Goal: Task Accomplishment & Management: Use online tool/utility

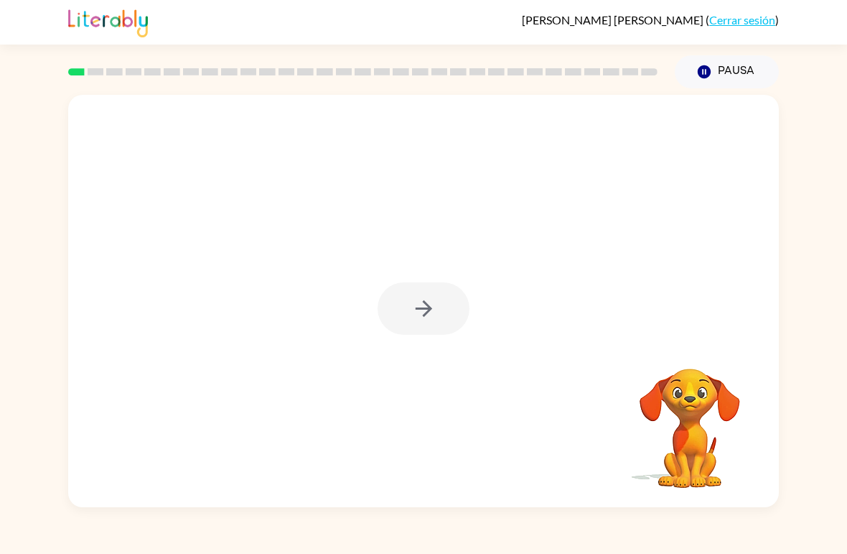
click at [433, 307] on div at bounding box center [424, 308] width 92 height 52
click at [427, 307] on icon "button" at bounding box center [424, 308] width 25 height 25
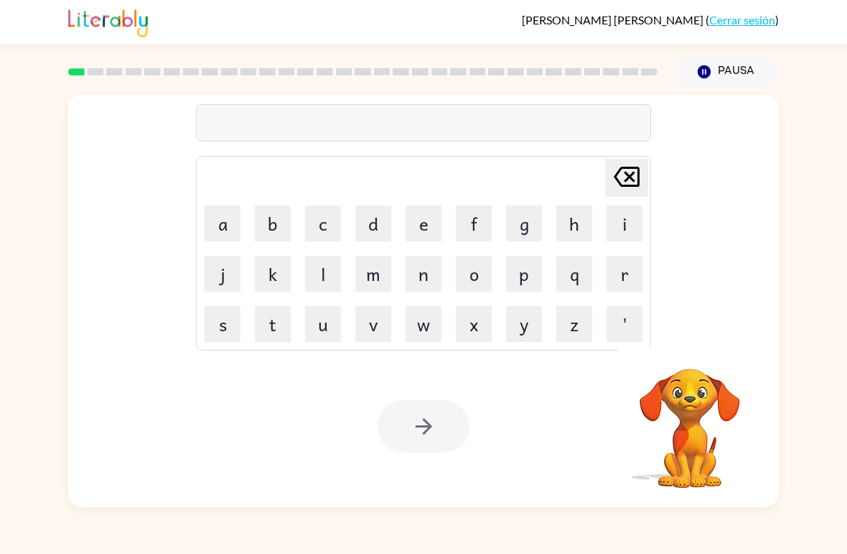
click at [437, 324] on button "w" at bounding box center [424, 324] width 36 height 36
click at [693, 343] on icon "button" at bounding box center [689, 349] width 21 height 21
click at [697, 350] on icon "button" at bounding box center [689, 349] width 21 height 21
click at [630, 178] on icon at bounding box center [627, 177] width 26 height 20
click at [272, 225] on button "b" at bounding box center [273, 223] width 36 height 36
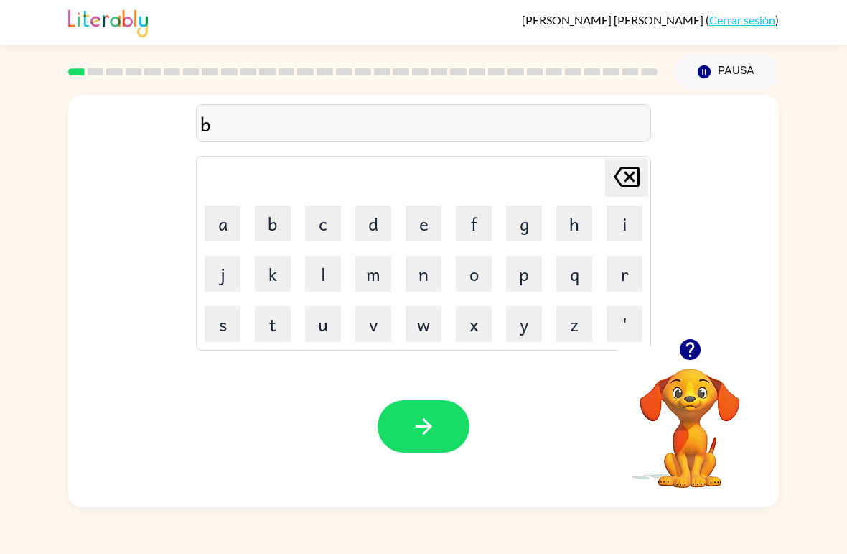
click at [328, 334] on button "u" at bounding box center [323, 324] width 36 height 36
click at [480, 271] on button "o" at bounding box center [474, 274] width 36 height 36
click at [477, 274] on button "o" at bounding box center [474, 274] width 36 height 36
click at [490, 271] on button "o" at bounding box center [474, 274] width 36 height 36
click at [486, 271] on button "o" at bounding box center [474, 274] width 36 height 36
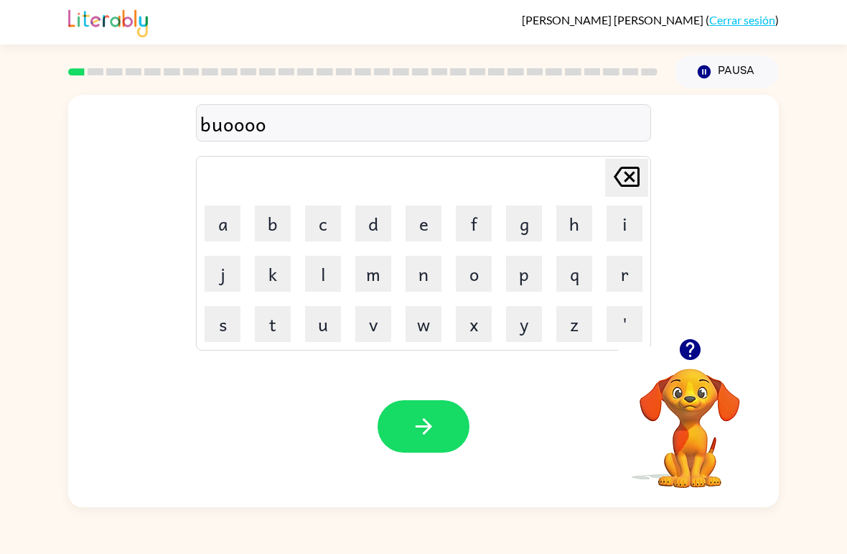
click at [486, 271] on button "o" at bounding box center [474, 274] width 36 height 36
click at [479, 276] on button "o" at bounding box center [474, 274] width 36 height 36
click at [479, 275] on button "o" at bounding box center [474, 274] width 36 height 36
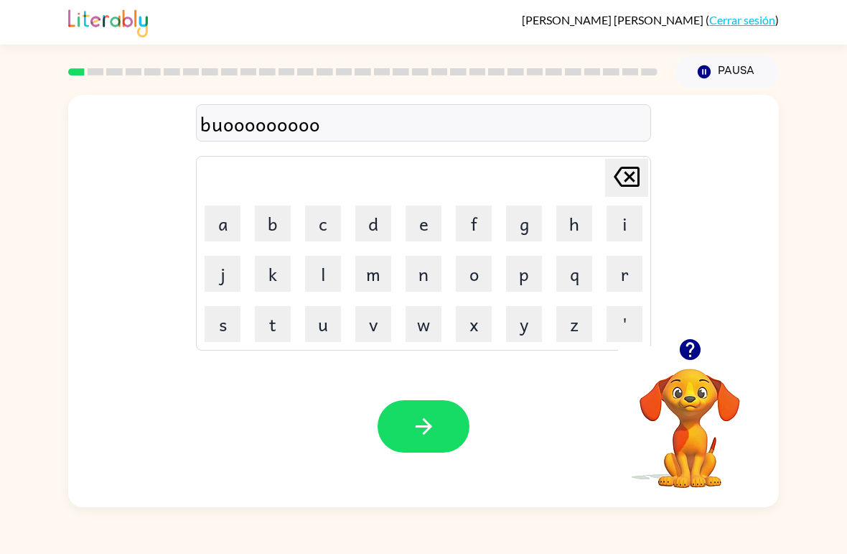
click at [478, 276] on button "o" at bounding box center [474, 274] width 36 height 36
click at [477, 276] on button "o" at bounding box center [474, 274] width 36 height 36
click at [473, 277] on button "o" at bounding box center [474, 274] width 36 height 36
click at [622, 173] on icon "[PERSON_NAME] last character input" at bounding box center [627, 176] width 34 height 34
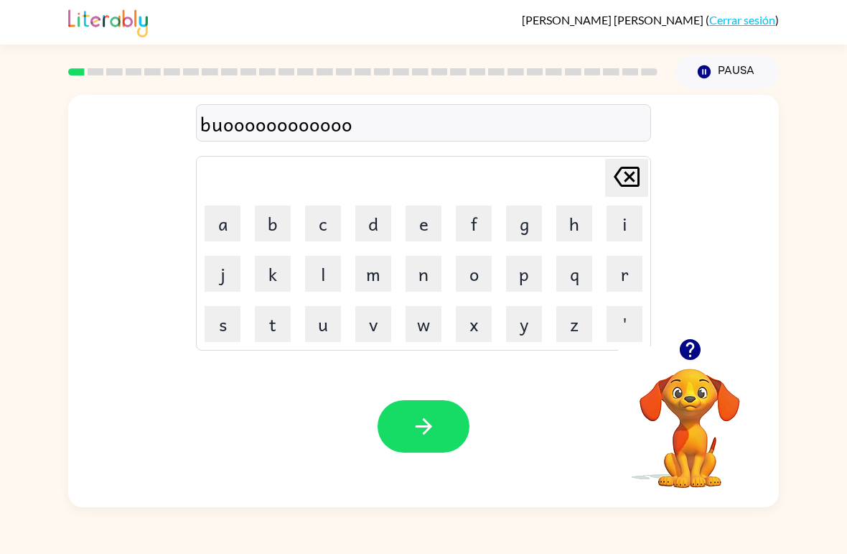
click at [623, 180] on icon "[PERSON_NAME] last character input" at bounding box center [627, 176] width 34 height 34
click at [626, 180] on icon at bounding box center [627, 177] width 26 height 20
click at [627, 182] on icon at bounding box center [627, 177] width 26 height 20
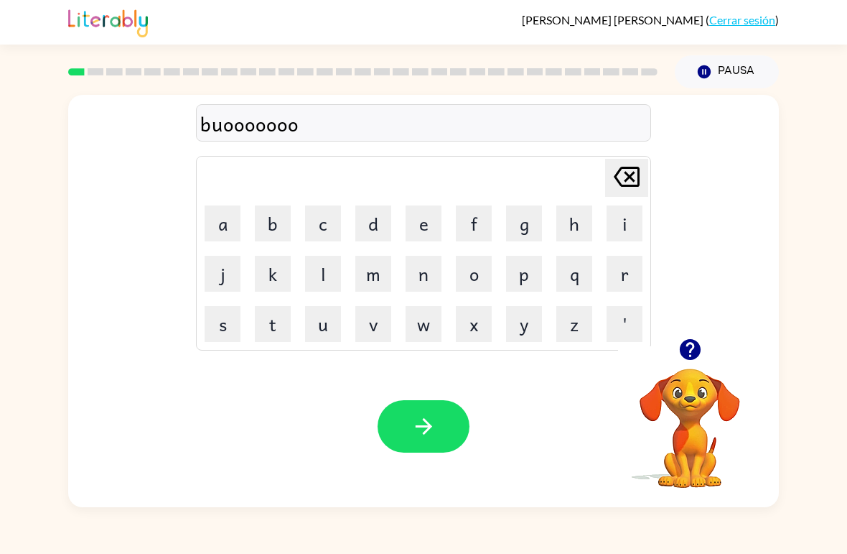
click at [626, 186] on icon at bounding box center [627, 177] width 26 height 20
click at [625, 186] on icon at bounding box center [627, 177] width 26 height 20
click at [628, 185] on icon at bounding box center [627, 177] width 26 height 20
click at [628, 185] on icon "[PERSON_NAME] last character input" at bounding box center [627, 176] width 34 height 34
click at [629, 185] on icon at bounding box center [627, 177] width 26 height 20
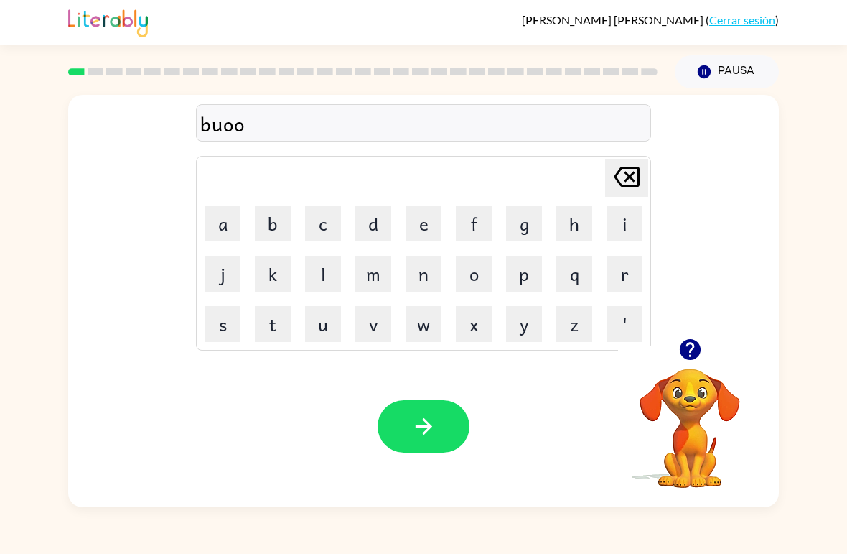
click at [628, 185] on icon "[PERSON_NAME] last character input" at bounding box center [627, 176] width 34 height 34
click at [634, 180] on icon "[PERSON_NAME] last character input" at bounding box center [627, 176] width 34 height 34
click at [633, 180] on icon at bounding box center [627, 177] width 26 height 20
click at [316, 329] on button "u" at bounding box center [323, 324] width 36 height 36
click at [331, 319] on button "u" at bounding box center [323, 324] width 36 height 36
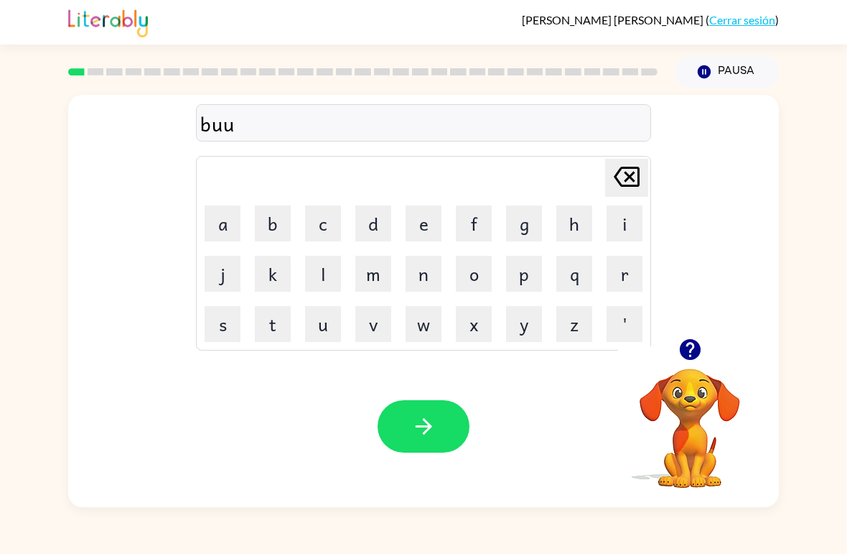
click at [631, 174] on icon "[PERSON_NAME] last character input" at bounding box center [627, 176] width 34 height 34
click at [467, 284] on button "o" at bounding box center [474, 274] width 36 height 36
click at [615, 287] on button "r" at bounding box center [625, 274] width 36 height 36
click at [374, 221] on button "d" at bounding box center [374, 223] width 36 height 36
click at [427, 233] on button "e" at bounding box center [424, 223] width 36 height 36
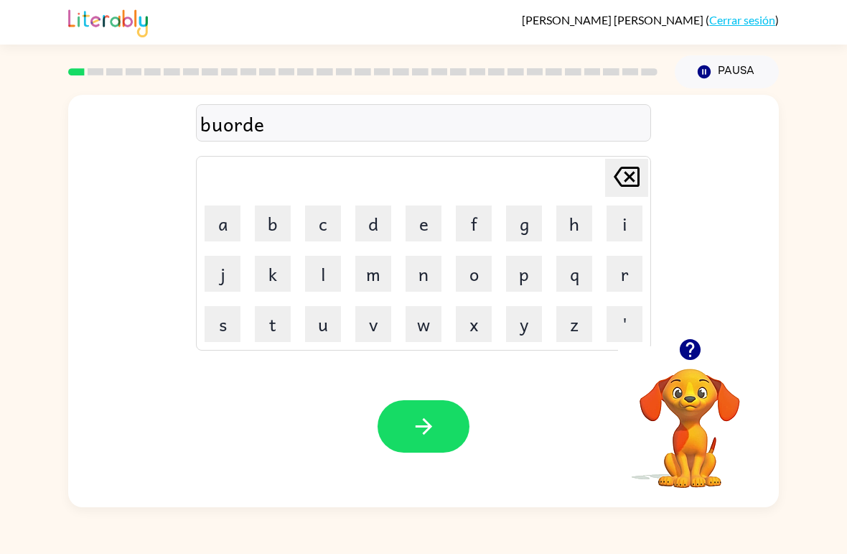
click at [617, 277] on button "r" at bounding box center [625, 274] width 36 height 36
click at [412, 436] on icon "button" at bounding box center [424, 426] width 25 height 25
click at [523, 284] on button "p" at bounding box center [524, 274] width 36 height 36
click at [473, 273] on button "o" at bounding box center [474, 274] width 36 height 36
click at [431, 329] on button "w" at bounding box center [424, 324] width 36 height 36
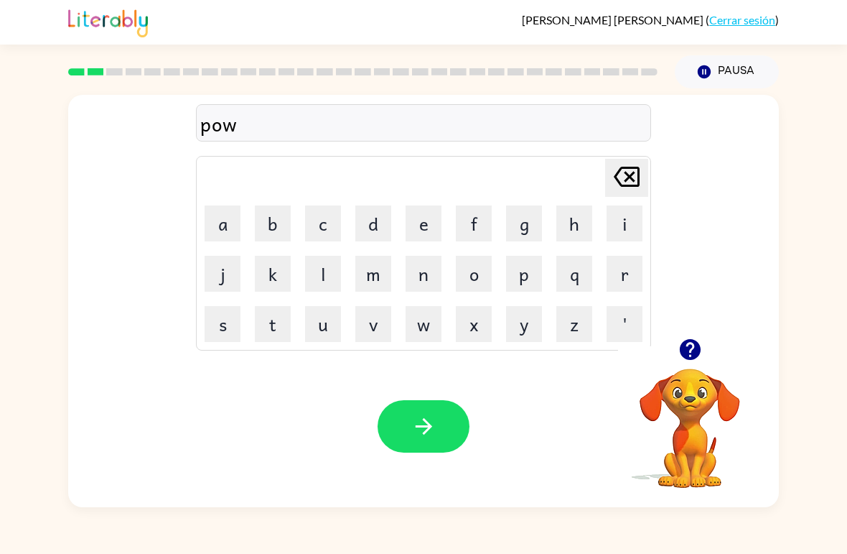
click at [420, 270] on button "n" at bounding box center [424, 274] width 36 height 36
click at [372, 218] on button "d" at bounding box center [374, 223] width 36 height 36
click at [441, 430] on button "button" at bounding box center [424, 426] width 92 height 52
click at [331, 281] on button "l" at bounding box center [323, 274] width 36 height 36
click at [469, 274] on button "o" at bounding box center [474, 274] width 36 height 36
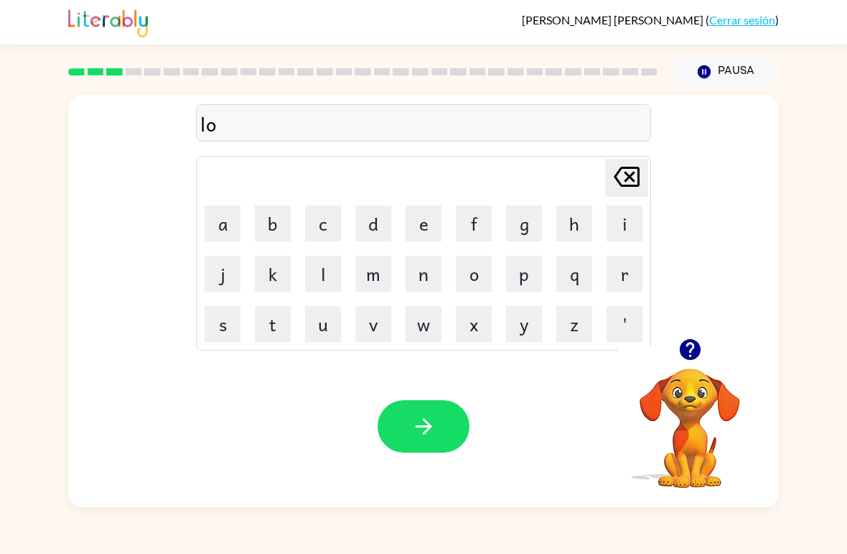
click at [327, 228] on button "c" at bounding box center [323, 223] width 36 height 36
click at [429, 228] on button "e" at bounding box center [424, 223] width 36 height 36
click at [623, 182] on icon "[PERSON_NAME] last character input" at bounding box center [627, 176] width 34 height 34
click at [276, 280] on button "k" at bounding box center [273, 274] width 36 height 36
click at [827, 69] on div "[PERSON_NAME] ( Cerrar sesión ) Pausa Pausa lock [PERSON_NAME] last character i…" at bounding box center [423, 277] width 847 height 554
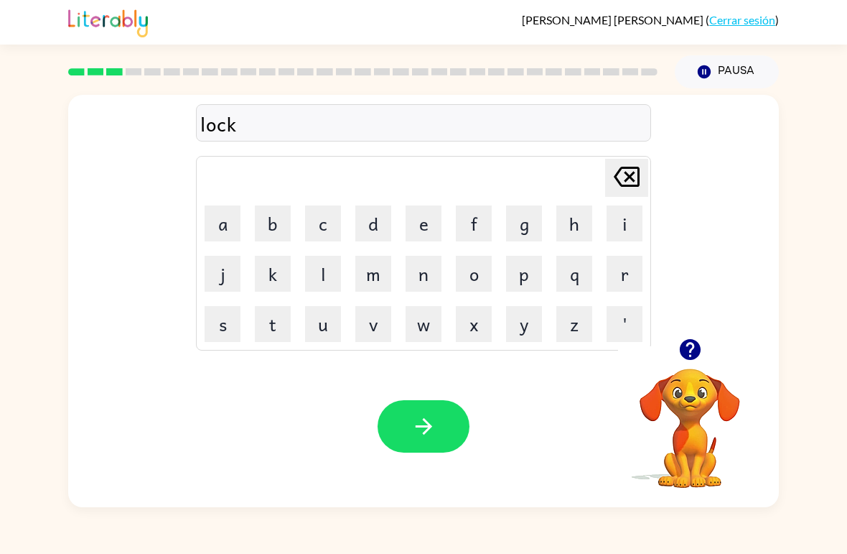
click at [424, 230] on button "e" at bounding box center [424, 223] width 36 height 36
click at [363, 230] on button "d" at bounding box center [374, 223] width 36 height 36
click at [441, 419] on button "button" at bounding box center [424, 426] width 92 height 52
click at [704, 353] on button "button" at bounding box center [690, 349] width 37 height 37
click at [261, 322] on button "t" at bounding box center [273, 324] width 36 height 36
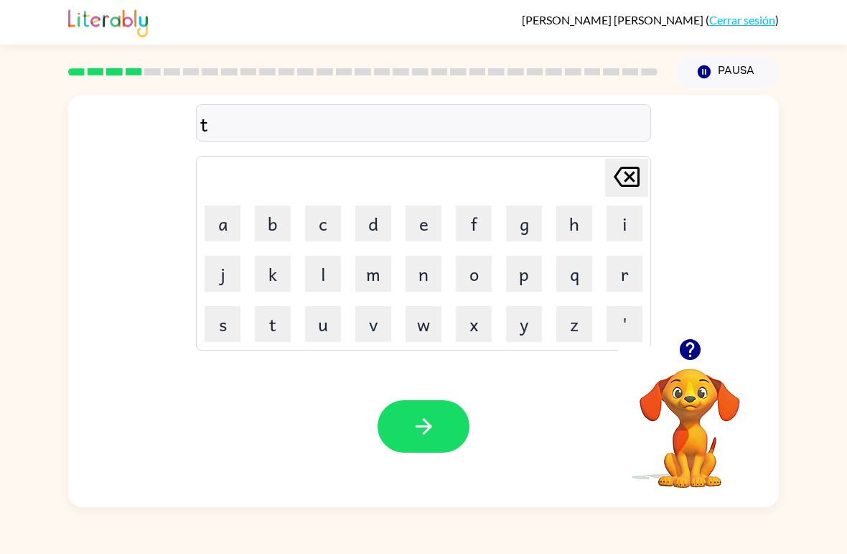
click at [614, 232] on button "i" at bounding box center [625, 223] width 36 height 36
click at [636, 173] on icon "[PERSON_NAME] last character input" at bounding box center [627, 176] width 34 height 34
click at [414, 322] on button "w" at bounding box center [424, 324] width 36 height 36
click at [418, 234] on button "e" at bounding box center [424, 223] width 36 height 36
click at [431, 272] on button "n" at bounding box center [424, 274] width 36 height 36
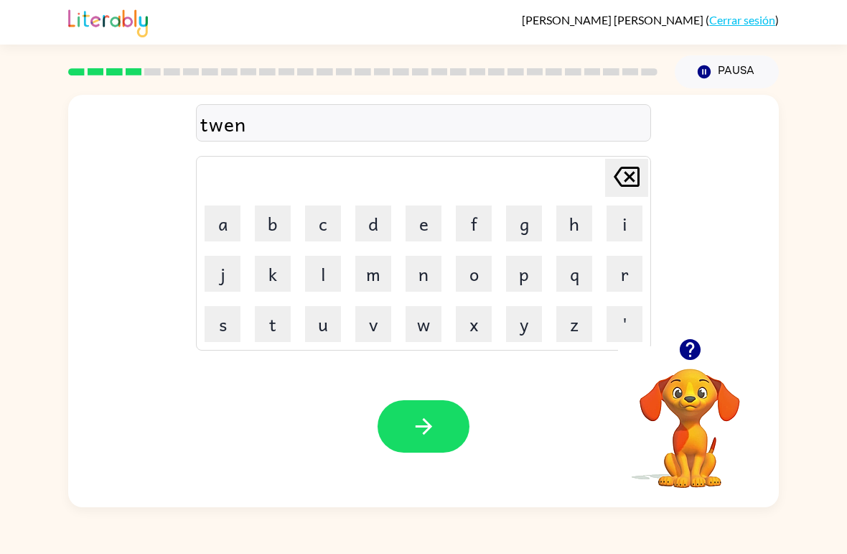
click at [434, 424] on icon "button" at bounding box center [424, 426] width 25 height 25
click at [425, 282] on button "n" at bounding box center [424, 274] width 36 height 36
click at [413, 220] on button "e" at bounding box center [424, 223] width 36 height 36
click at [618, 281] on button "r" at bounding box center [625, 274] width 36 height 36
click at [307, 283] on button "l" at bounding box center [323, 274] width 36 height 36
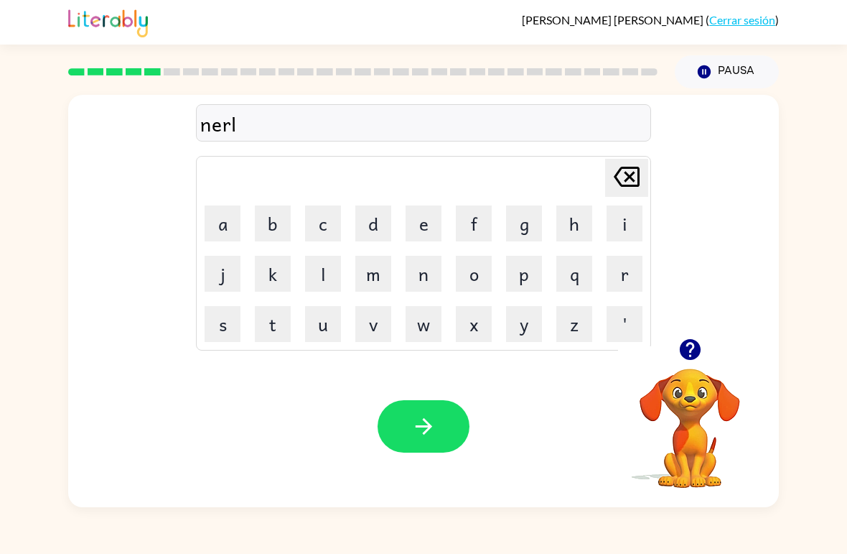
click at [422, 232] on button "e" at bounding box center [424, 223] width 36 height 36
click at [418, 401] on button "button" at bounding box center [424, 426] width 92 height 52
click at [8, 428] on div "[PERSON_NAME] last character input a b c d e f g h i j k l m n o p q r s t u v …" at bounding box center [423, 297] width 847 height 419
click at [259, 240] on button "b" at bounding box center [273, 223] width 36 height 36
click at [424, 233] on button "e" at bounding box center [424, 223] width 36 height 36
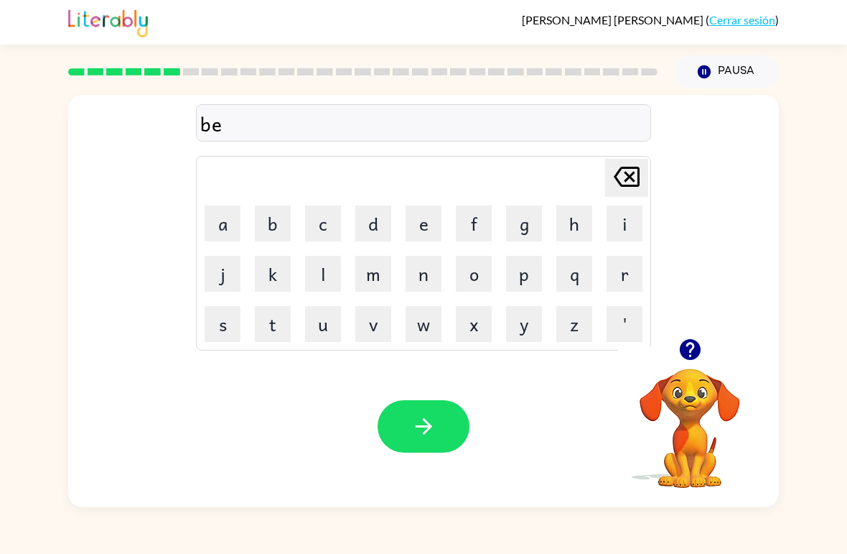
click at [539, 230] on button "g" at bounding box center [524, 223] width 36 height 36
click at [205, 242] on td "a" at bounding box center [222, 223] width 49 height 49
click at [225, 225] on button "a" at bounding box center [223, 223] width 36 height 36
click at [632, 223] on button "i" at bounding box center [625, 223] width 36 height 36
click at [419, 282] on button "n" at bounding box center [424, 274] width 36 height 36
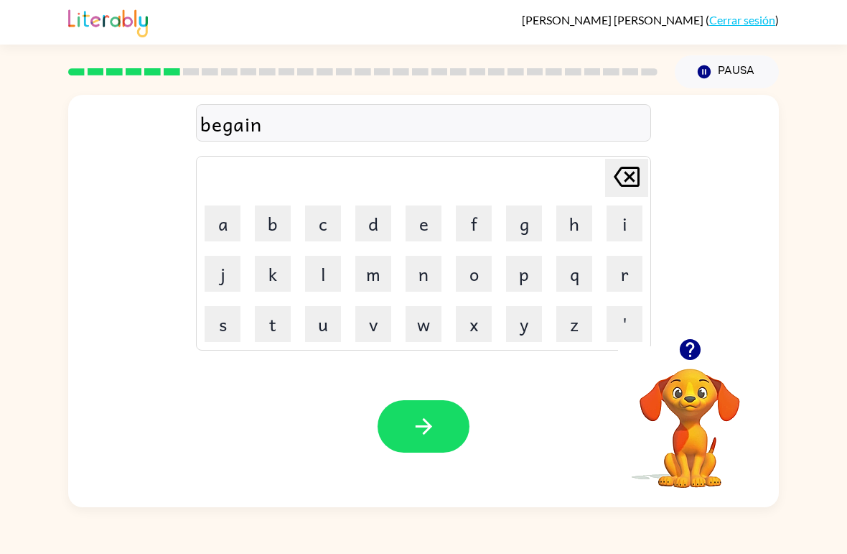
click at [401, 425] on button "button" at bounding box center [424, 426] width 92 height 52
click at [256, 335] on button "t" at bounding box center [273, 324] width 36 height 36
click at [615, 270] on button "r" at bounding box center [625, 274] width 36 height 36
click at [627, 225] on button "i" at bounding box center [625, 223] width 36 height 36
click at [310, 225] on button "c" at bounding box center [323, 223] width 36 height 36
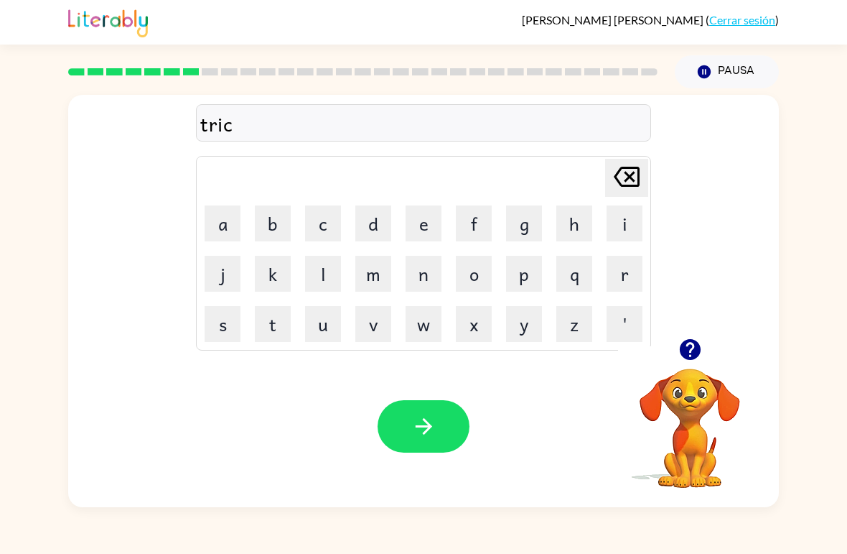
click at [325, 276] on button "l" at bounding box center [323, 274] width 36 height 36
click at [420, 223] on button "e" at bounding box center [424, 223] width 36 height 36
click at [410, 424] on button "button" at bounding box center [424, 426] width 92 height 52
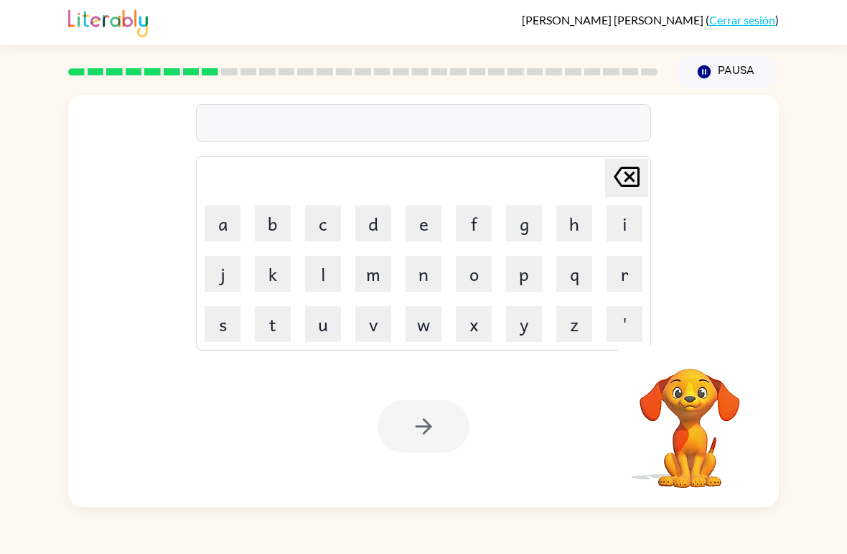
click at [809, 144] on div "[PERSON_NAME] last character input a b c d e f g h i j k l m n o p q r s t u v …" at bounding box center [423, 297] width 847 height 419
click at [424, 228] on button "e" at bounding box center [424, 223] width 36 height 36
click at [623, 180] on icon "[PERSON_NAME] last character input" at bounding box center [627, 176] width 34 height 34
click at [422, 286] on button "n" at bounding box center [424, 274] width 36 height 36
click at [431, 233] on button "e" at bounding box center [424, 223] width 36 height 36
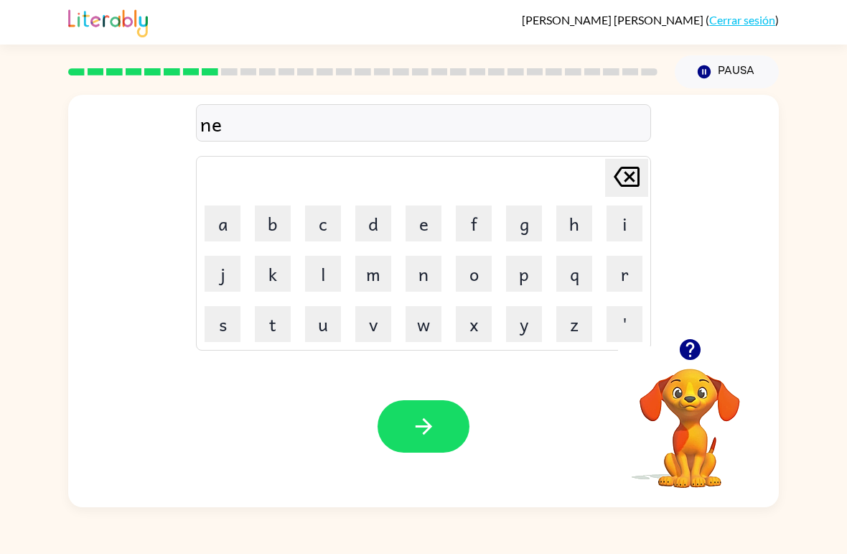
click at [670, 340] on div at bounding box center [690, 349] width 144 height 37
click at [691, 351] on icon "button" at bounding box center [690, 349] width 25 height 25
click at [626, 285] on button "r" at bounding box center [625, 274] width 36 height 36
click at [332, 230] on button "c" at bounding box center [323, 223] width 36 height 36
click at [339, 269] on button "l" at bounding box center [323, 274] width 36 height 36
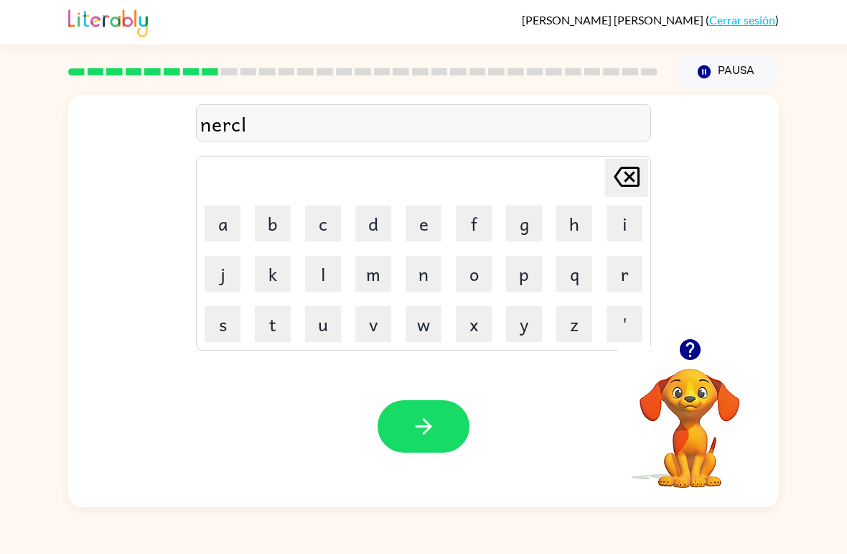
click at [427, 227] on button "e" at bounding box center [424, 223] width 36 height 36
click at [417, 406] on button "button" at bounding box center [424, 426] width 92 height 52
click at [427, 273] on button "n" at bounding box center [424, 274] width 36 height 36
click at [432, 215] on button "e" at bounding box center [424, 223] width 36 height 36
click at [416, 281] on button "n" at bounding box center [424, 274] width 36 height 36
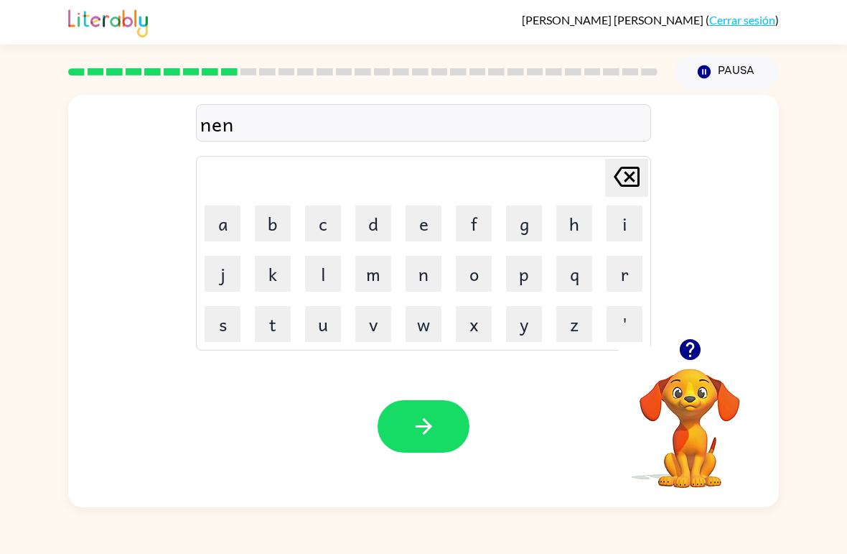
click at [259, 231] on button "b" at bounding box center [273, 223] width 36 height 36
click at [329, 274] on button "l" at bounding box center [323, 274] width 36 height 36
click at [435, 223] on button "e" at bounding box center [424, 223] width 36 height 36
click at [419, 441] on button "button" at bounding box center [424, 426] width 92 height 52
click at [320, 331] on button "u" at bounding box center [323, 324] width 36 height 36
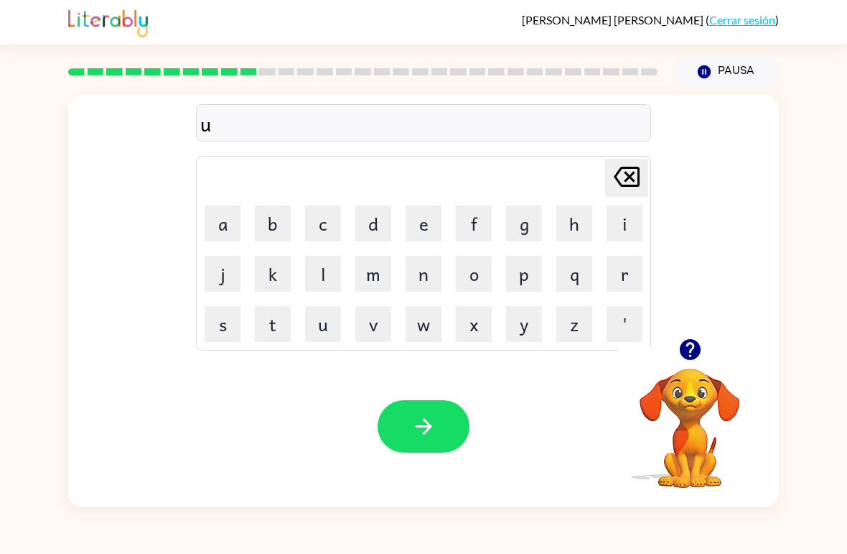
click at [429, 271] on button "n" at bounding box center [424, 274] width 36 height 36
click at [694, 351] on icon "button" at bounding box center [689, 349] width 21 height 21
click at [466, 213] on button "f" at bounding box center [474, 223] width 36 height 36
click at [338, 285] on button "l" at bounding box center [323, 274] width 36 height 36
click at [424, 217] on button "e" at bounding box center [424, 223] width 36 height 36
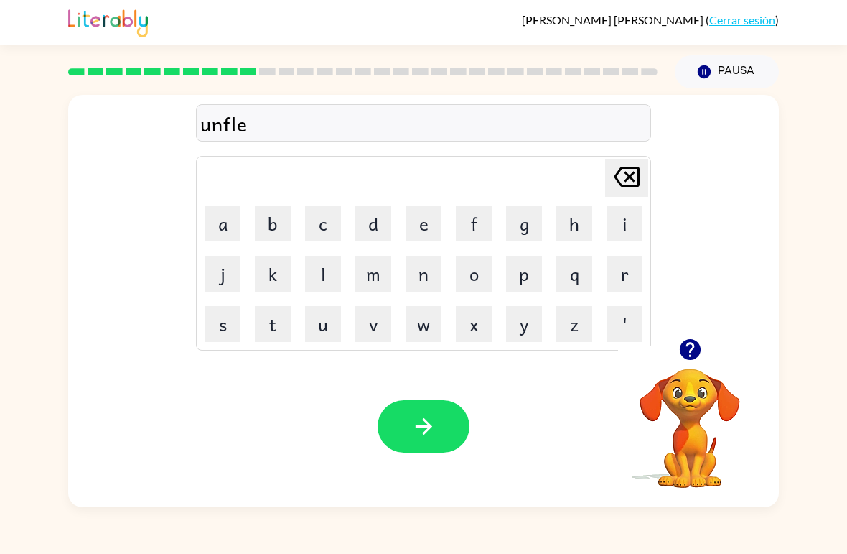
click at [386, 239] on button "d" at bounding box center [374, 223] width 36 height 36
click at [401, 432] on button "button" at bounding box center [424, 426] width 92 height 52
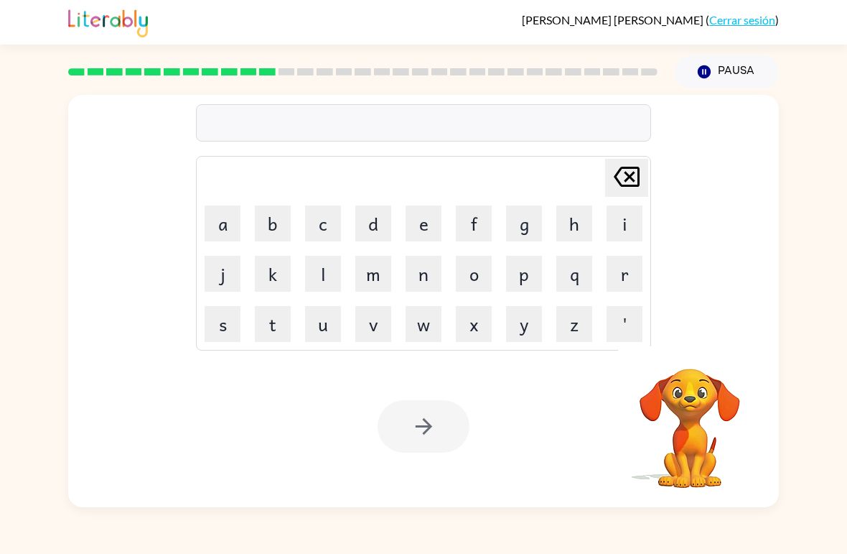
click at [378, 340] on button "v" at bounding box center [374, 324] width 36 height 36
click at [480, 280] on button "o" at bounding box center [474, 274] width 36 height 36
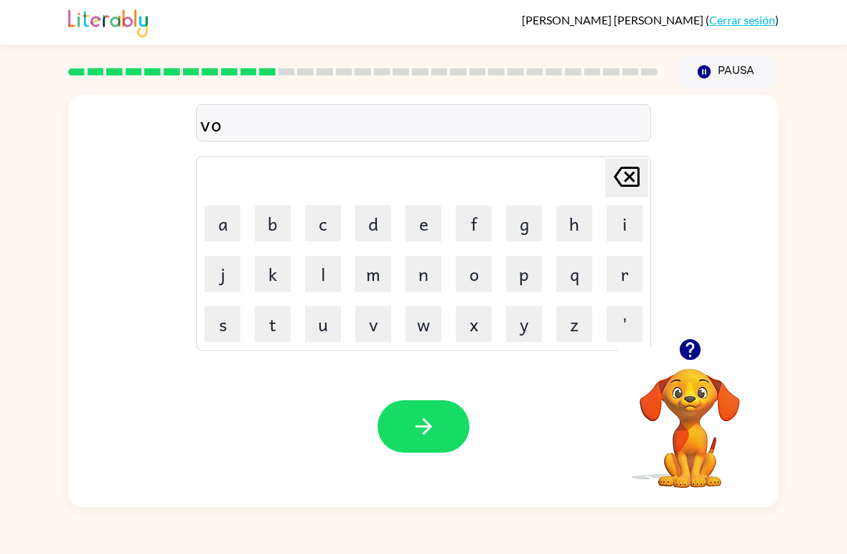
click at [274, 327] on button "t" at bounding box center [273, 324] width 36 height 36
click at [384, 221] on button "d" at bounding box center [374, 223] width 36 height 36
click at [626, 175] on icon "[PERSON_NAME] last character input" at bounding box center [627, 176] width 34 height 34
click at [420, 231] on button "e" at bounding box center [424, 223] width 36 height 36
click at [372, 228] on button "d" at bounding box center [374, 223] width 36 height 36
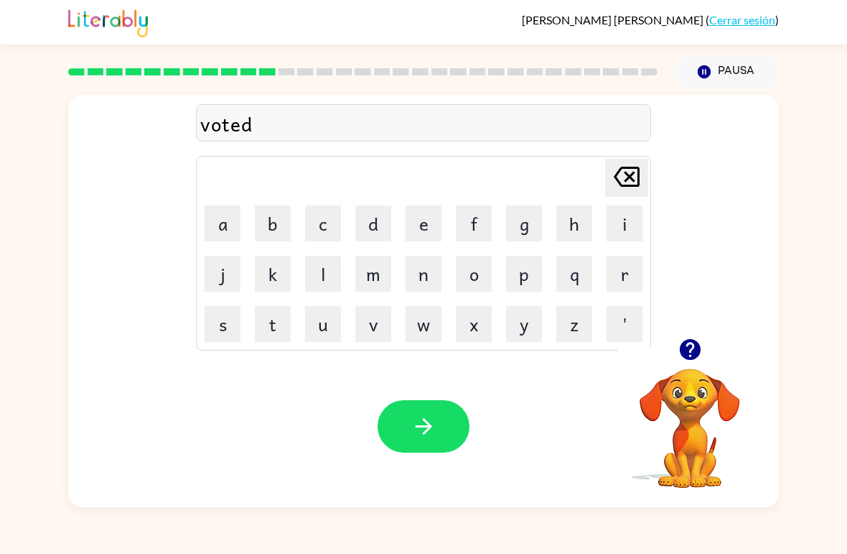
click at [423, 436] on icon "button" at bounding box center [424, 426] width 25 height 25
click at [320, 175] on td "[PERSON_NAME] last character input" at bounding box center [423, 178] width 451 height 40
click at [269, 226] on button "b" at bounding box center [273, 223] width 36 height 36
click at [424, 229] on button "e" at bounding box center [424, 223] width 36 height 36
click at [373, 240] on button "d" at bounding box center [374, 223] width 36 height 36
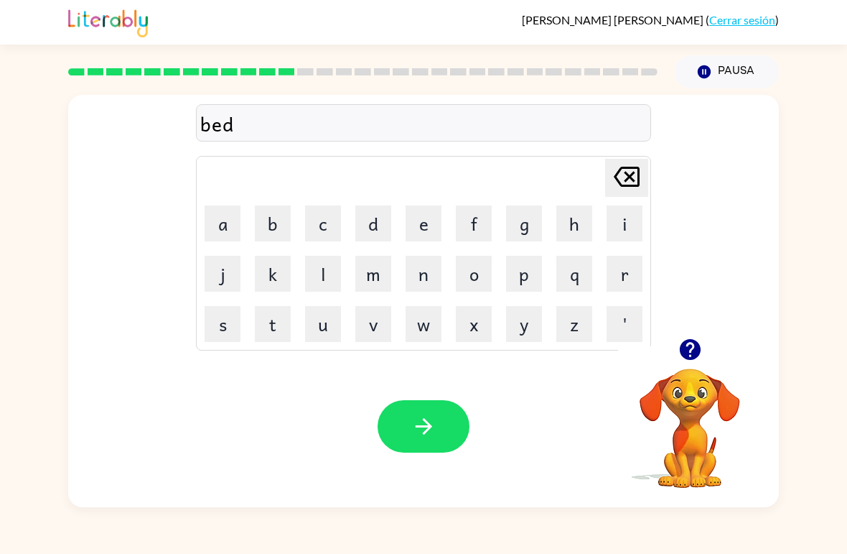
click at [584, 393] on div "Tu navegador debe admitir la reproducción de archivos .mp4 para usar Literably.…" at bounding box center [423, 426] width 711 height 162
click at [506, 383] on div "Tu navegador debe admitir la reproducción de archivos .mp4 para usar Literably.…" at bounding box center [423, 426] width 711 height 162
click at [304, 368] on div "Tu navegador debe admitir la reproducción de archivos .mp4 para usar Literably.…" at bounding box center [423, 426] width 711 height 162
click at [340, 185] on td "[PERSON_NAME] last character input" at bounding box center [423, 178] width 451 height 40
click at [271, 312] on button "t" at bounding box center [273, 324] width 36 height 36
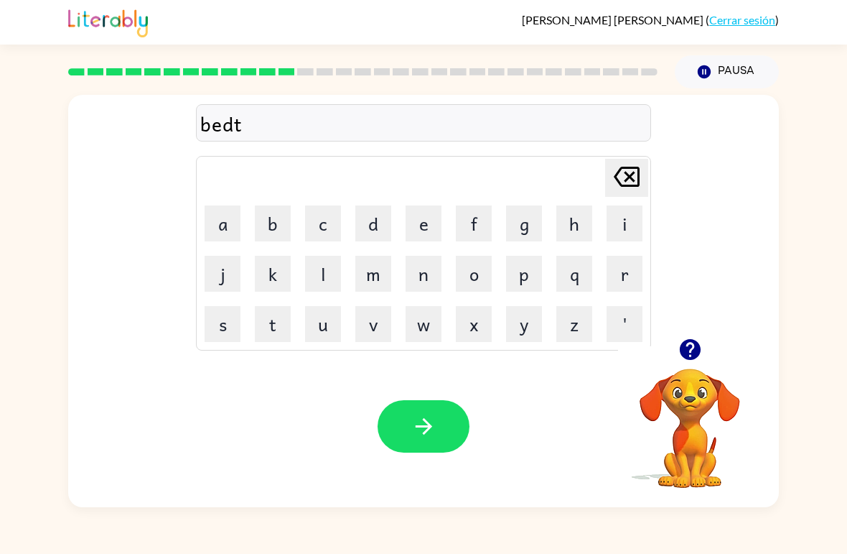
click at [632, 214] on button "i" at bounding box center [625, 223] width 36 height 36
click at [380, 269] on button "m" at bounding box center [374, 274] width 36 height 36
click at [432, 229] on button "e" at bounding box center [424, 223] width 36 height 36
click at [417, 434] on icon "button" at bounding box center [424, 426] width 25 height 25
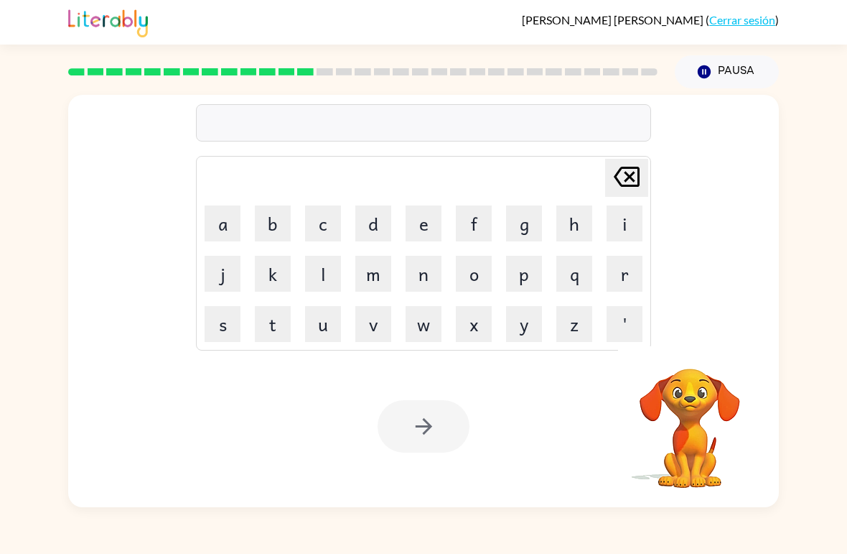
click at [481, 225] on button "f" at bounding box center [474, 223] width 36 height 36
click at [623, 218] on button "i" at bounding box center [625, 223] width 36 height 36
click at [384, 219] on button "d" at bounding box center [374, 223] width 36 height 36
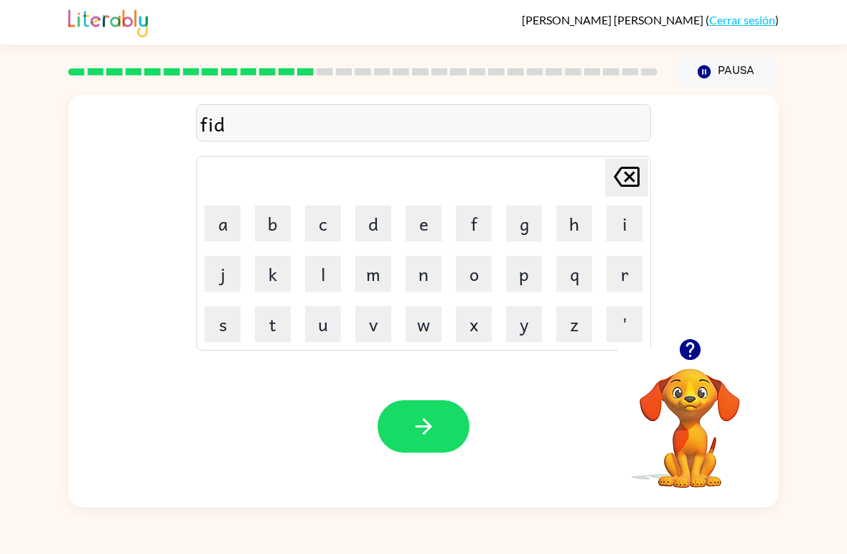
click at [424, 228] on button "e" at bounding box center [424, 223] width 36 height 36
click at [613, 178] on icon "[PERSON_NAME] last character input" at bounding box center [627, 176] width 34 height 34
click at [420, 279] on button "n" at bounding box center [424, 274] width 36 height 36
click at [430, 230] on button "e" at bounding box center [424, 223] width 36 height 36
click at [215, 325] on button "s" at bounding box center [223, 324] width 36 height 36
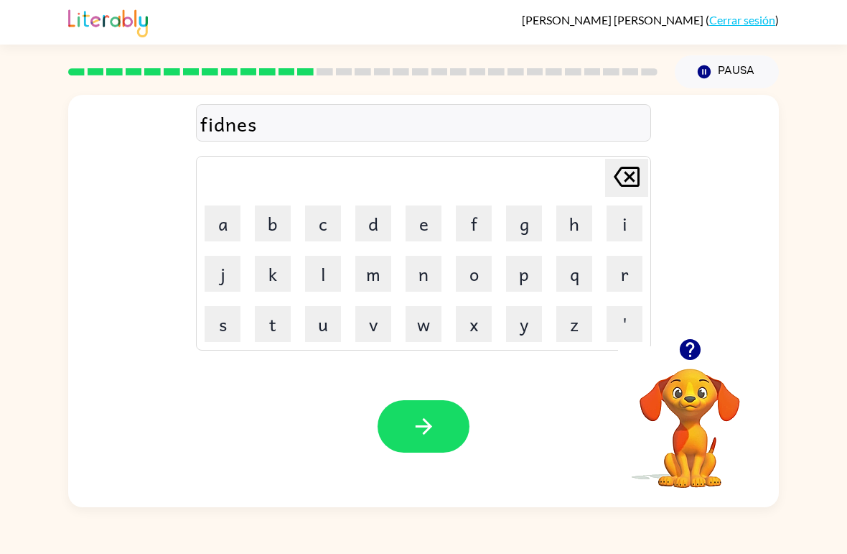
click at [422, 441] on button "button" at bounding box center [424, 426] width 92 height 52
click at [361, 220] on button "d" at bounding box center [374, 223] width 36 height 36
click at [615, 227] on button "i" at bounding box center [625, 223] width 36 height 36
click at [325, 271] on button "l" at bounding box center [323, 274] width 36 height 36
click at [424, 233] on button "e" at bounding box center [424, 223] width 36 height 36
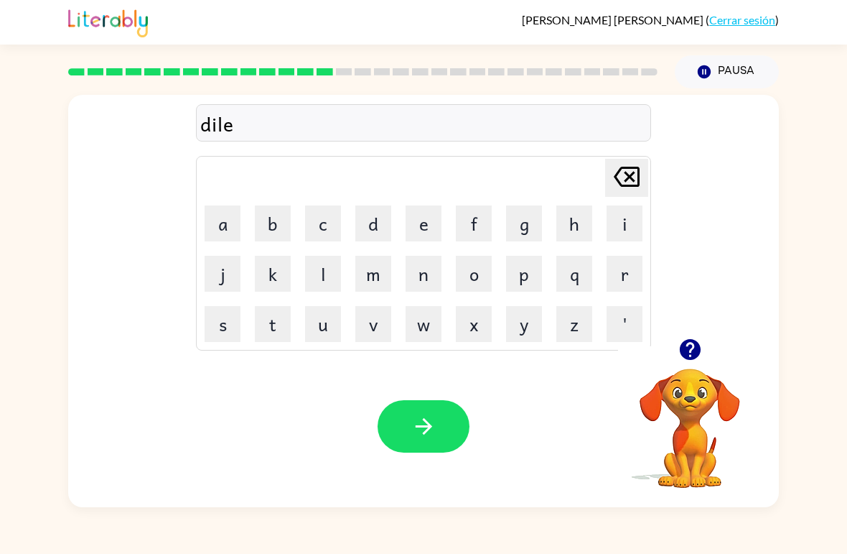
click at [509, 338] on button "y" at bounding box center [524, 324] width 36 height 36
click at [431, 426] on icon "button" at bounding box center [423, 426] width 17 height 17
click at [273, 336] on button "t" at bounding box center [273, 324] width 36 height 36
click at [622, 228] on button "i" at bounding box center [625, 223] width 36 height 36
click at [638, 277] on button "r" at bounding box center [625, 274] width 36 height 36
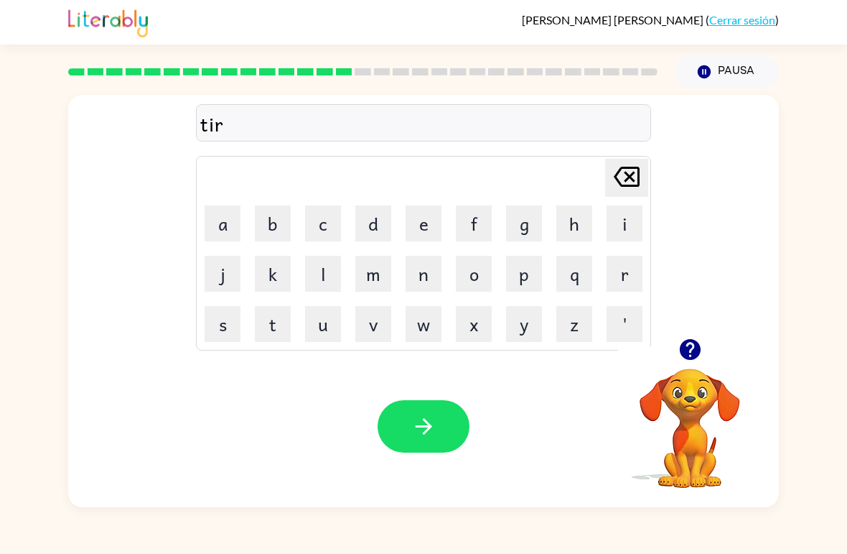
click at [363, 277] on button "m" at bounding box center [374, 274] width 36 height 36
click at [416, 422] on icon "button" at bounding box center [424, 426] width 25 height 25
click at [207, 335] on button "s" at bounding box center [223, 324] width 36 height 36
click at [411, 221] on button "e" at bounding box center [424, 223] width 36 height 36
click at [278, 328] on button "t" at bounding box center [273, 324] width 36 height 36
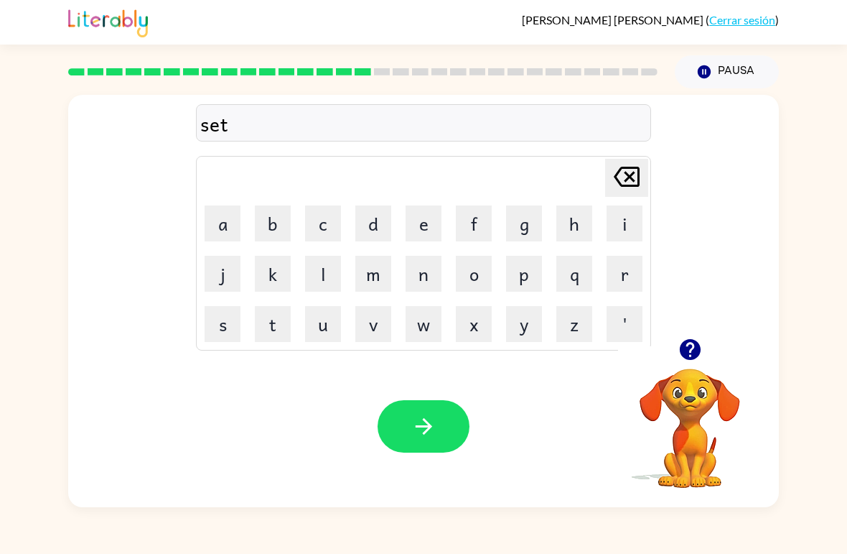
click at [424, 425] on icon "button" at bounding box center [424, 426] width 25 height 25
click at [380, 220] on button "d" at bounding box center [374, 223] width 36 height 36
click at [615, 271] on button "r" at bounding box center [625, 274] width 36 height 36
click at [420, 215] on button "e" at bounding box center [424, 223] width 36 height 36
click at [378, 279] on button "m" at bounding box center [374, 274] width 36 height 36
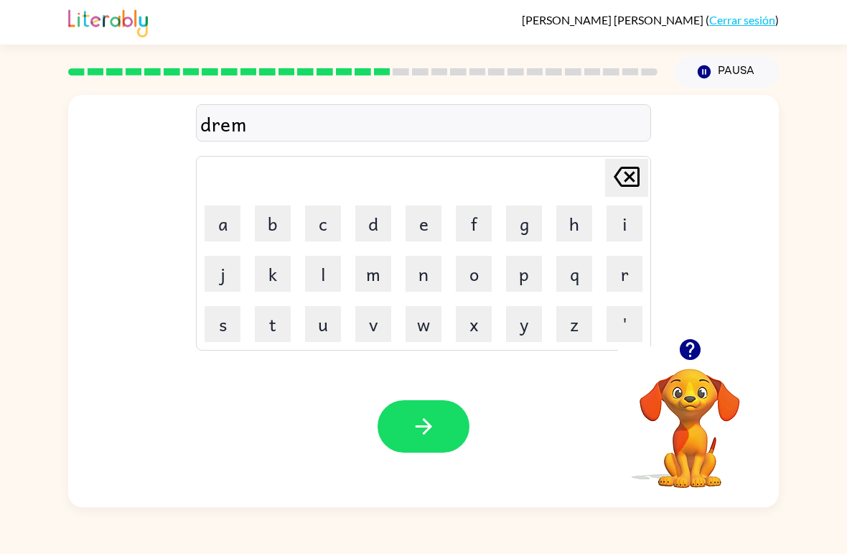
click at [631, 223] on button "i" at bounding box center [625, 223] width 36 height 36
click at [424, 277] on button "n" at bounding box center [424, 274] width 36 height 36
click at [536, 210] on button "g" at bounding box center [524, 223] width 36 height 36
click at [425, 417] on icon "button" at bounding box center [424, 426] width 25 height 25
click at [531, 285] on button "p" at bounding box center [524, 274] width 36 height 36
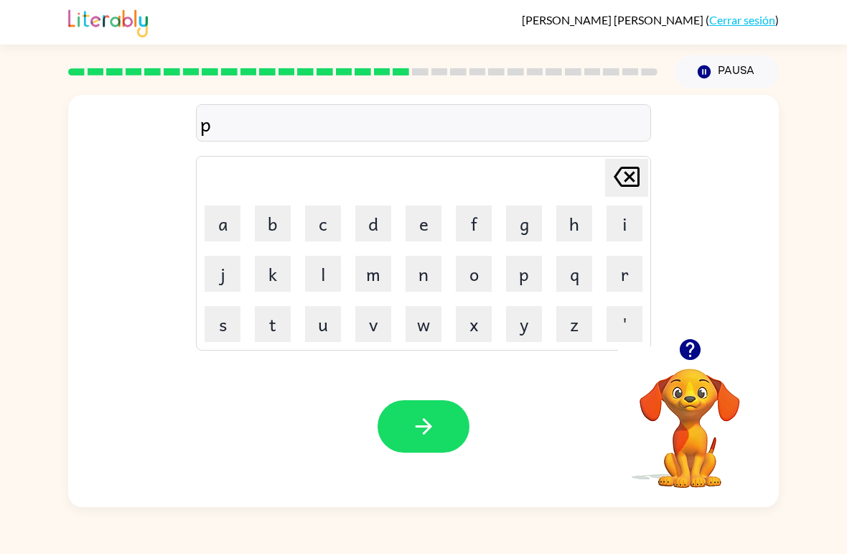
click at [317, 276] on button "l" at bounding box center [323, 274] width 36 height 36
click at [225, 224] on button "a" at bounding box center [223, 223] width 36 height 36
click at [220, 335] on button "s" at bounding box center [223, 324] width 36 height 36
click at [269, 335] on button "t" at bounding box center [273, 324] width 36 height 36
click at [632, 223] on button "i" at bounding box center [625, 223] width 36 height 36
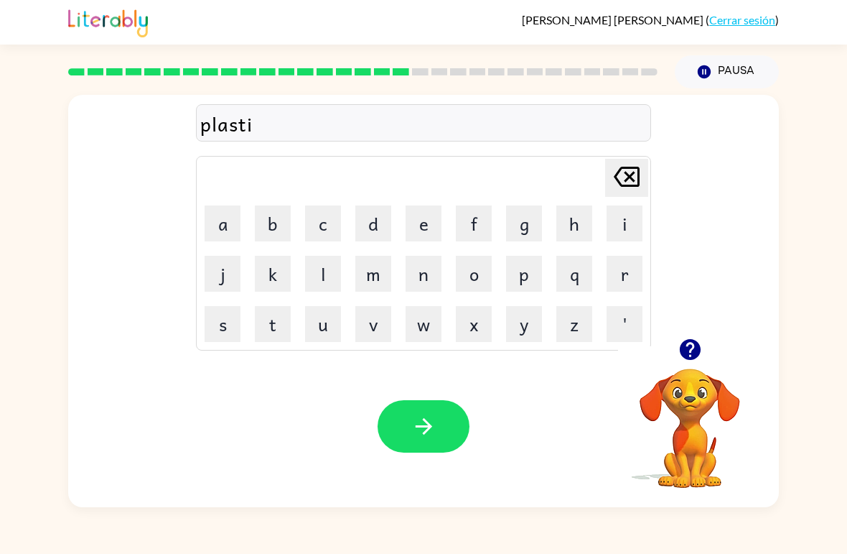
click at [321, 229] on button "c" at bounding box center [323, 223] width 36 height 36
click at [417, 428] on icon "button" at bounding box center [424, 426] width 25 height 25
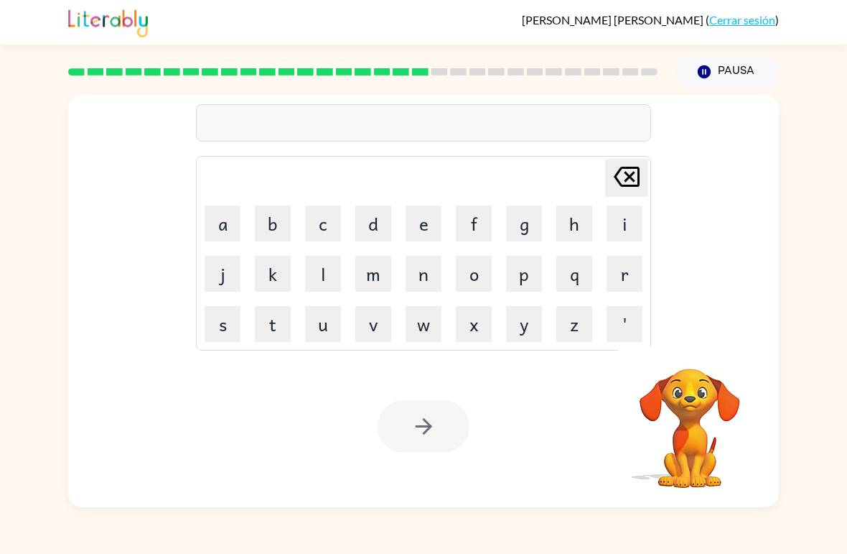
click at [372, 228] on button "d" at bounding box center [374, 223] width 36 height 36
click at [632, 228] on button "i" at bounding box center [625, 223] width 36 height 36
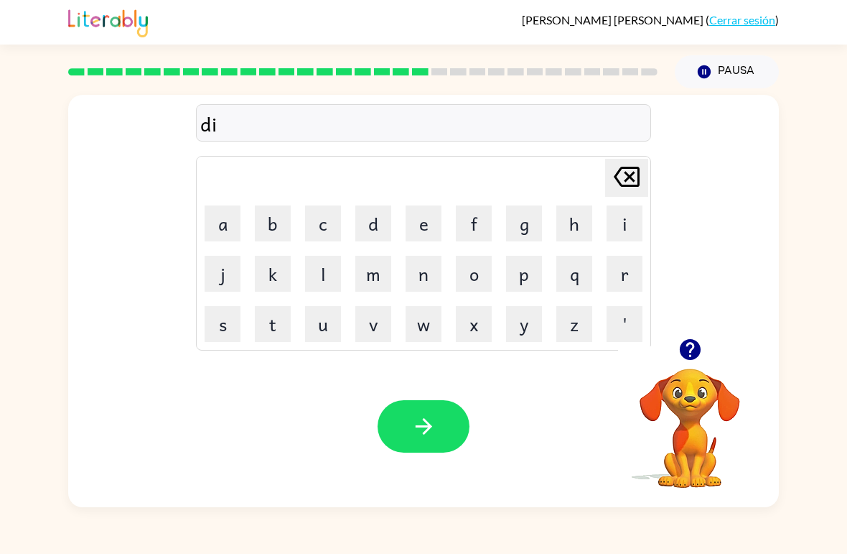
click at [534, 279] on button "p" at bounding box center [524, 274] width 36 height 36
click at [321, 288] on button "l" at bounding box center [323, 274] width 36 height 36
click at [215, 213] on button "a" at bounding box center [223, 223] width 36 height 36
click at [536, 322] on button "y" at bounding box center [524, 324] width 36 height 36
click at [410, 427] on button "button" at bounding box center [424, 426] width 92 height 52
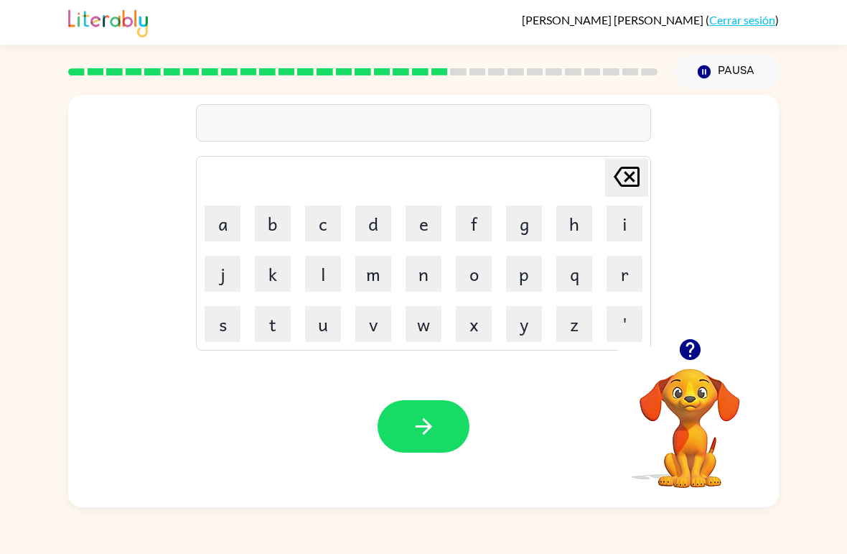
click at [374, 236] on button "d" at bounding box center [374, 223] width 36 height 36
click at [473, 276] on button "o" at bounding box center [474, 274] width 36 height 36
click at [218, 335] on button "s" at bounding box center [223, 324] width 36 height 36
click at [280, 335] on button "t" at bounding box center [273, 324] width 36 height 36
click at [630, 233] on button "i" at bounding box center [625, 223] width 36 height 36
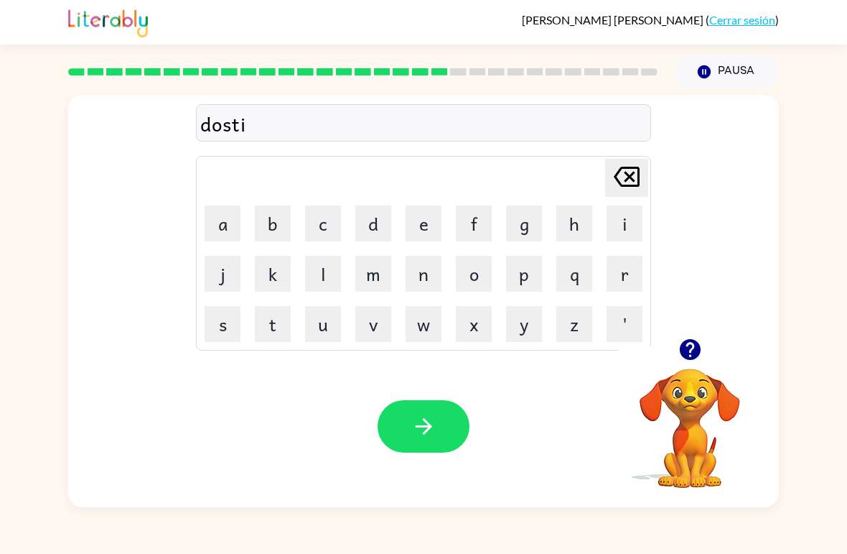
click at [315, 220] on button "c" at bounding box center [323, 223] width 36 height 36
click at [416, 429] on icon "button" at bounding box center [424, 426] width 25 height 25
click at [218, 330] on button "s" at bounding box center [223, 324] width 36 height 36
click at [424, 225] on button "e" at bounding box center [424, 223] width 36 height 36
click at [276, 330] on button "t" at bounding box center [273, 324] width 36 height 36
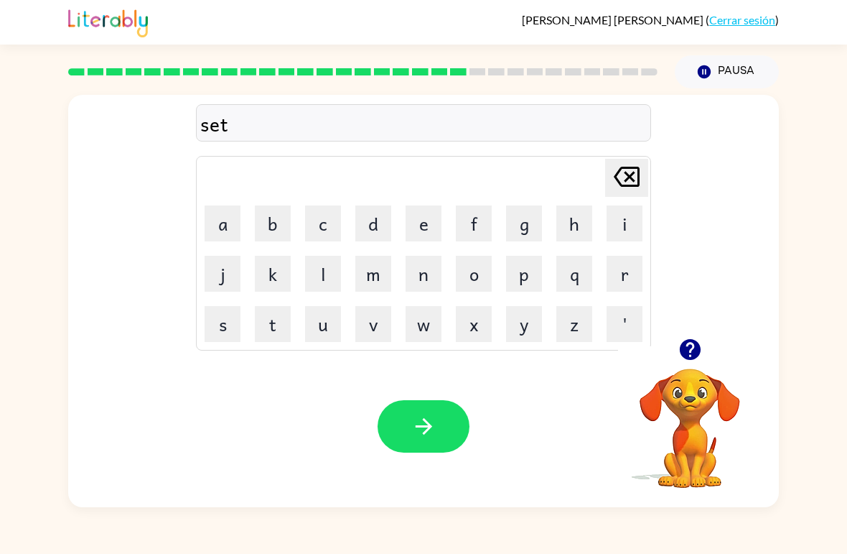
click at [275, 289] on button "k" at bounding box center [273, 274] width 36 height 36
click at [631, 223] on button "i" at bounding box center [625, 223] width 36 height 36
click at [427, 336] on button "w" at bounding box center [424, 324] width 36 height 36
click at [636, 175] on icon "[PERSON_NAME] last character input" at bounding box center [627, 176] width 34 height 34
click at [636, 174] on icon "[PERSON_NAME] last character input" at bounding box center [627, 176] width 34 height 34
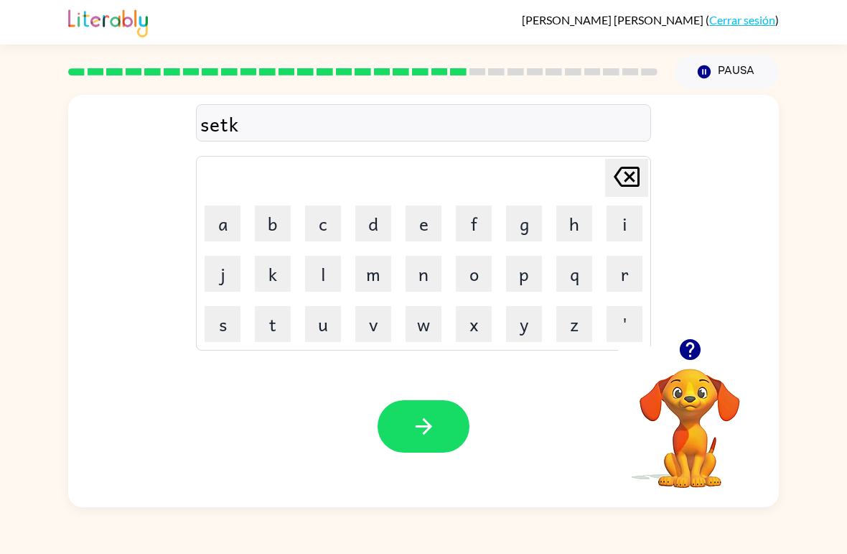
click at [425, 230] on button "e" at bounding box center [424, 223] width 36 height 36
click at [424, 322] on button "w" at bounding box center [424, 324] width 36 height 36
click at [430, 437] on icon "button" at bounding box center [424, 426] width 25 height 25
click at [626, 281] on button "r" at bounding box center [625, 274] width 36 height 36
click at [420, 229] on button "e" at bounding box center [424, 223] width 36 height 36
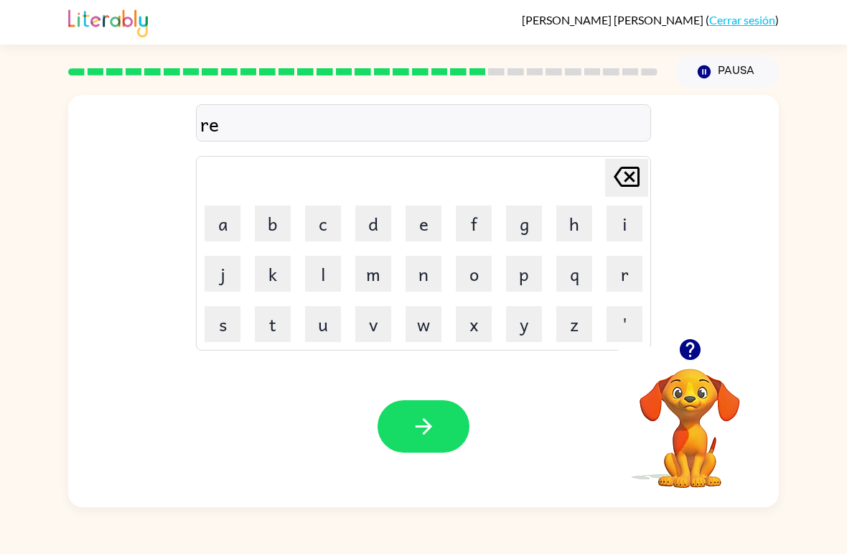
click at [231, 231] on button "a" at bounding box center [223, 223] width 36 height 36
click at [628, 178] on icon at bounding box center [627, 177] width 26 height 20
click at [622, 177] on icon "[PERSON_NAME] last character input" at bounding box center [627, 176] width 34 height 34
click at [233, 217] on button "a" at bounding box center [223, 223] width 36 height 36
click at [623, 227] on button "i" at bounding box center [625, 223] width 36 height 36
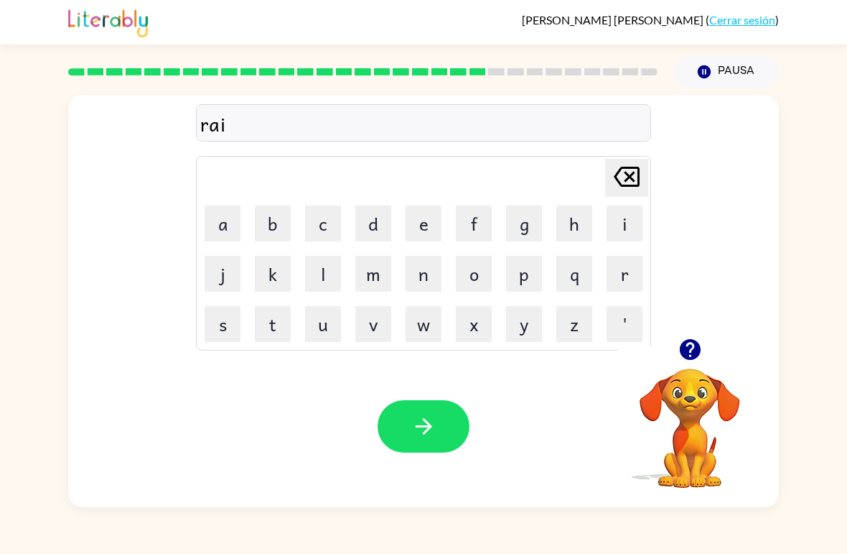
click at [427, 277] on button "n" at bounding box center [424, 274] width 36 height 36
click at [314, 218] on button "c" at bounding box center [323, 223] width 36 height 36
click at [468, 279] on button "o" at bounding box center [474, 274] width 36 height 36
click at [372, 229] on button "d" at bounding box center [374, 223] width 36 height 36
click at [422, 231] on button "e" at bounding box center [424, 223] width 36 height 36
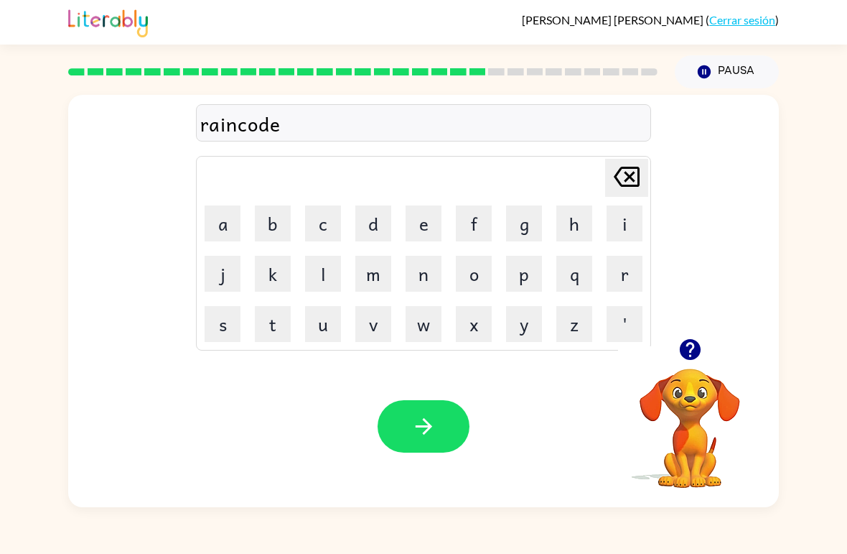
click at [421, 427] on icon "button" at bounding box center [423, 426] width 17 height 17
click at [529, 277] on button "p" at bounding box center [524, 274] width 36 height 36
click at [208, 197] on td "[PERSON_NAME] last character input" at bounding box center [423, 178] width 451 height 40
click at [219, 212] on button "a" at bounding box center [223, 223] width 36 height 36
click at [617, 260] on button "r" at bounding box center [625, 274] width 36 height 36
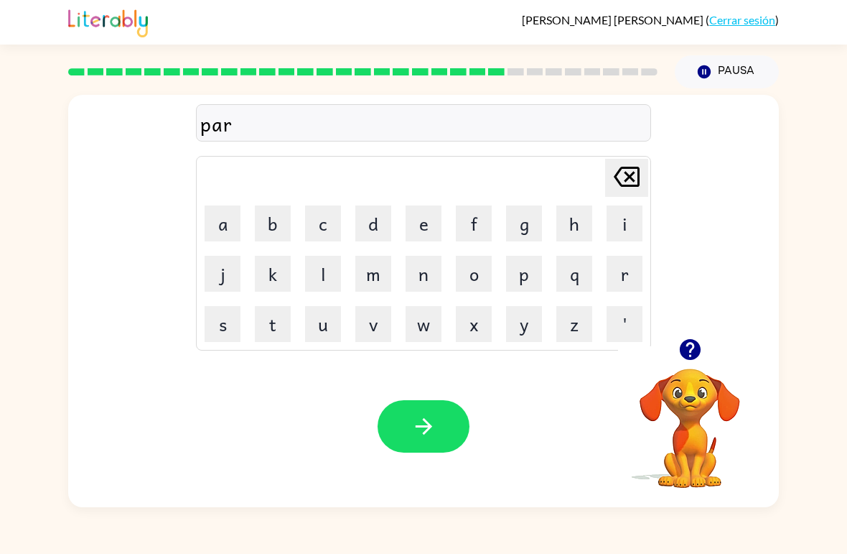
click at [269, 271] on button "k" at bounding box center [273, 274] width 36 height 36
click at [417, 226] on button "e" at bounding box center [424, 223] width 36 height 36
click at [632, 273] on button "r" at bounding box center [625, 274] width 36 height 36
click at [436, 428] on icon "button" at bounding box center [424, 426] width 25 height 25
click at [707, 340] on div at bounding box center [690, 349] width 144 height 37
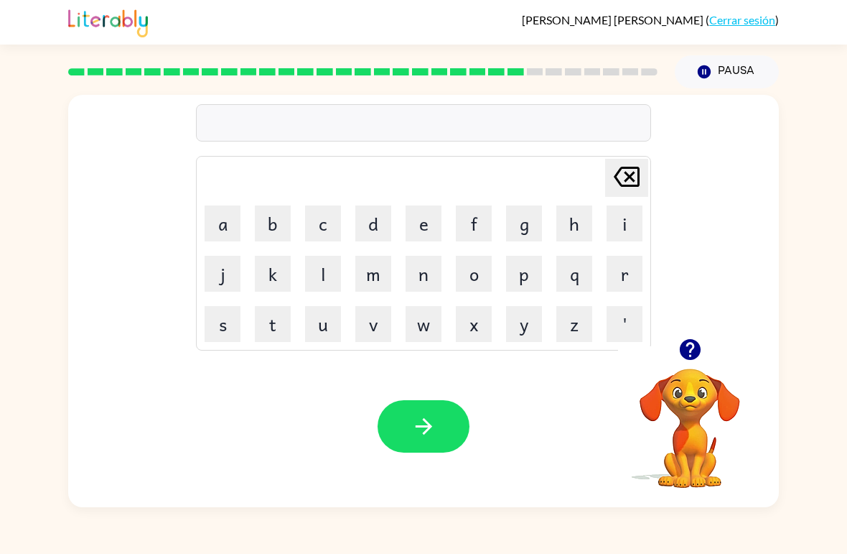
click at [683, 353] on icon "button" at bounding box center [689, 349] width 21 height 21
click at [215, 191] on td "[PERSON_NAME] last character input" at bounding box center [423, 178] width 451 height 40
click at [228, 224] on button "a" at bounding box center [223, 223] width 36 height 36
click at [377, 324] on button "v" at bounding box center [374, 324] width 36 height 36
click at [222, 223] on button "a" at bounding box center [223, 223] width 36 height 36
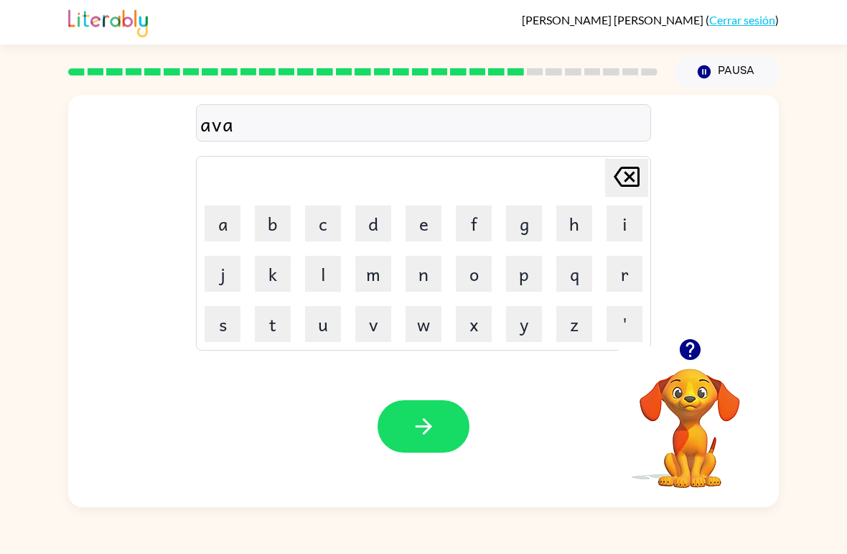
click at [417, 279] on button "n" at bounding box center [424, 274] width 36 height 36
click at [220, 325] on button "s" at bounding box center [223, 324] width 36 height 36
click at [632, 220] on button "i" at bounding box center [625, 223] width 36 height 36
click at [438, 289] on button "n" at bounding box center [424, 274] width 36 height 36
click at [507, 227] on button "g" at bounding box center [524, 223] width 36 height 36
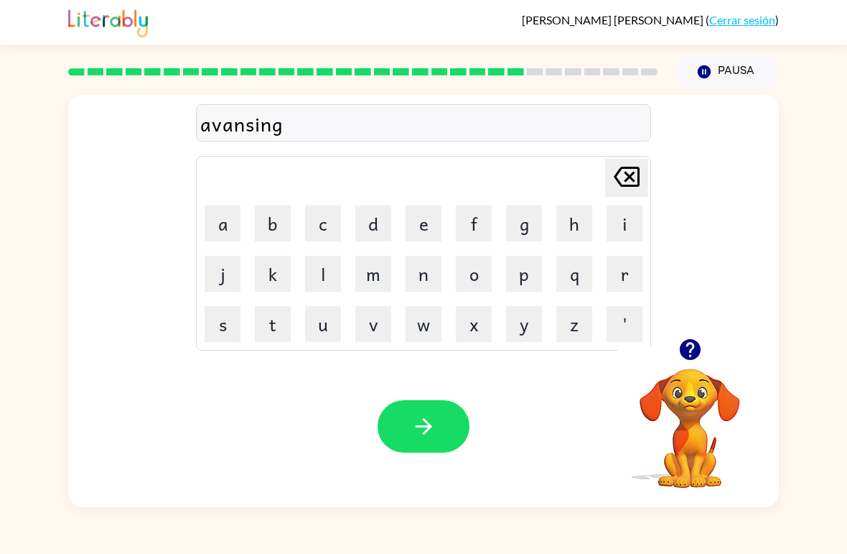
click at [432, 419] on icon "button" at bounding box center [424, 426] width 25 height 25
click at [526, 225] on button "g" at bounding box center [524, 223] width 36 height 36
click at [482, 275] on button "o" at bounding box center [474, 274] width 36 height 36
click at [273, 227] on button "b" at bounding box center [273, 223] width 36 height 36
click at [316, 280] on button "l" at bounding box center [323, 274] width 36 height 36
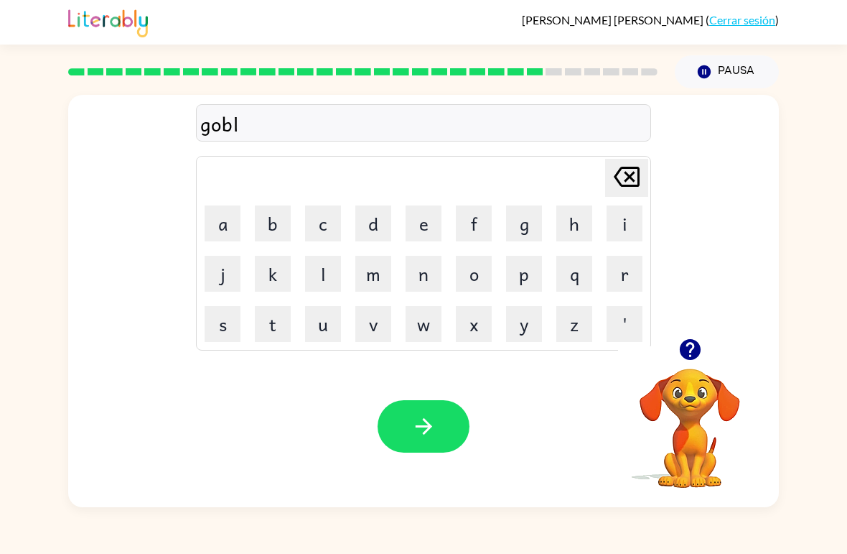
click at [613, 235] on button "i" at bounding box center [625, 223] width 36 height 36
click at [431, 280] on button "n" at bounding box center [424, 274] width 36 height 36
click at [405, 440] on button "button" at bounding box center [424, 426] width 92 height 52
click at [521, 222] on button "g" at bounding box center [524, 223] width 36 height 36
click at [483, 272] on button "o" at bounding box center [474, 274] width 36 height 36
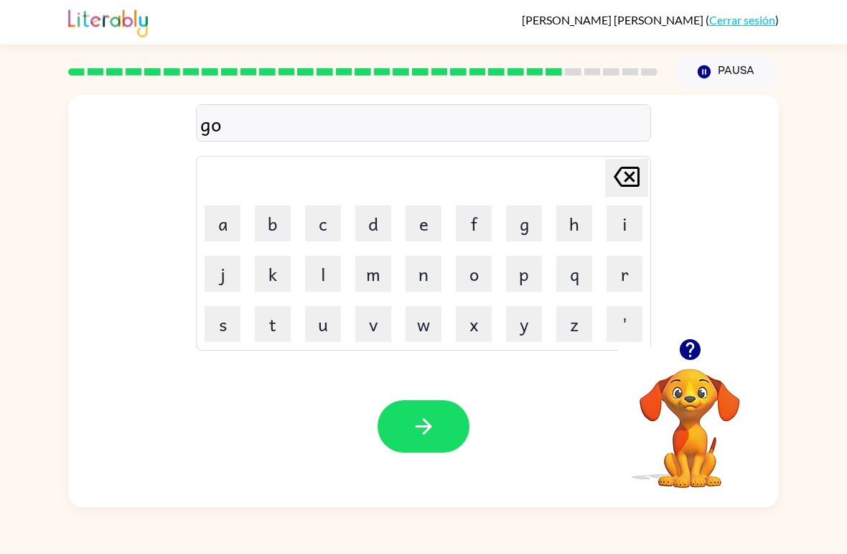
click at [269, 227] on button "b" at bounding box center [273, 223] width 36 height 36
click at [419, 231] on button "e" at bounding box center [424, 223] width 36 height 36
click at [632, 275] on button "r" at bounding box center [625, 274] width 36 height 36
click at [427, 269] on button "n" at bounding box center [424, 274] width 36 height 36
click at [419, 228] on button "e" at bounding box center [424, 223] width 36 height 36
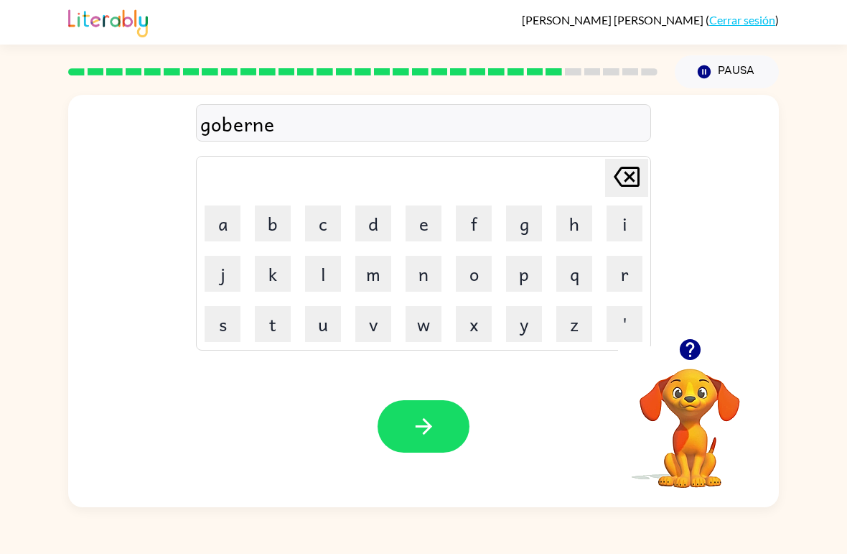
click at [631, 273] on button "r" at bounding box center [625, 274] width 36 height 36
click at [427, 427] on icon "button" at bounding box center [423, 426] width 17 height 17
click at [234, 316] on button "s" at bounding box center [223, 324] width 36 height 36
click at [271, 325] on button "t" at bounding box center [273, 324] width 36 height 36
click at [619, 284] on button "r" at bounding box center [625, 274] width 36 height 36
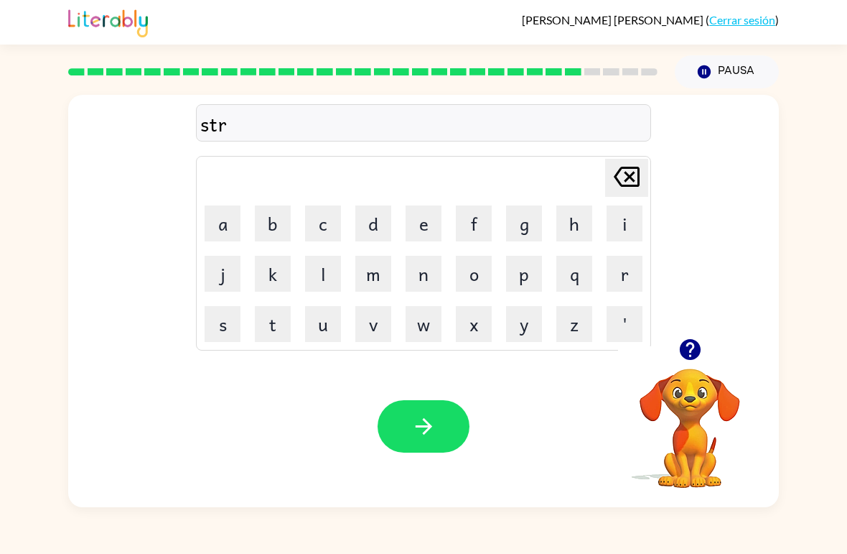
click at [216, 261] on button "j" at bounding box center [223, 274] width 36 height 36
click at [615, 182] on icon "[PERSON_NAME] last character input" at bounding box center [627, 176] width 34 height 34
click at [430, 227] on button "e" at bounding box center [424, 223] width 36 height 36
click at [624, 232] on button "i" at bounding box center [625, 223] width 36 height 36
click at [440, 277] on button "n" at bounding box center [424, 274] width 36 height 36
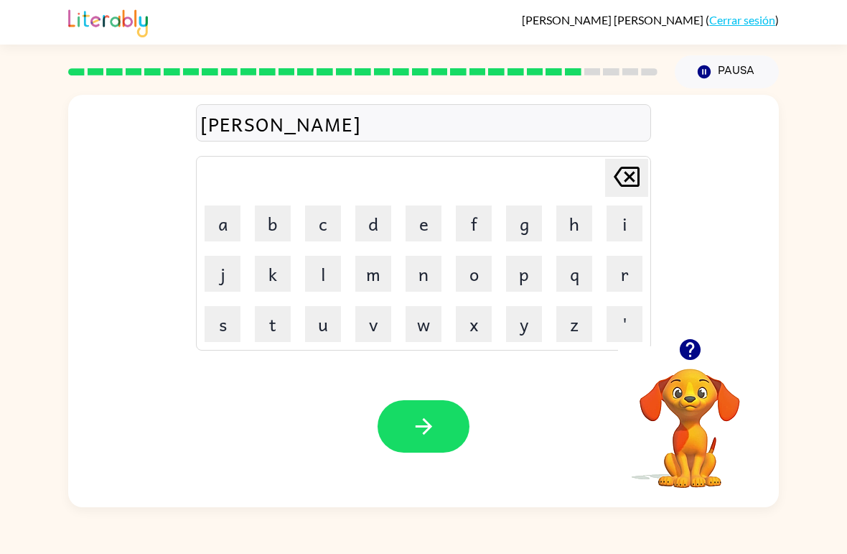
click at [415, 426] on icon "button" at bounding box center [424, 426] width 25 height 25
click at [226, 321] on button "s" at bounding box center [223, 324] width 36 height 36
click at [584, 231] on button "h" at bounding box center [575, 223] width 36 height 36
click at [224, 231] on button "a" at bounding box center [223, 223] width 36 height 36
click at [518, 279] on button "p" at bounding box center [524, 274] width 36 height 36
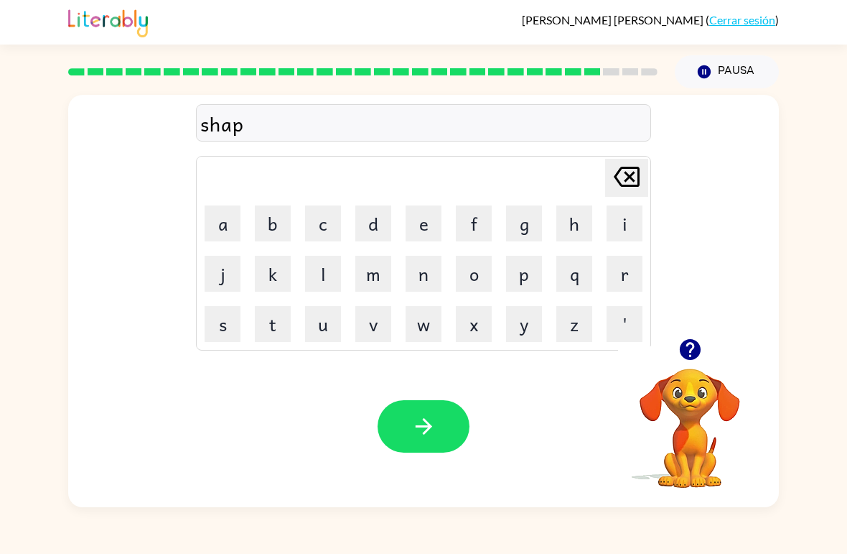
click at [412, 221] on button "e" at bounding box center [424, 223] width 36 height 36
click at [427, 452] on button "button" at bounding box center [424, 426] width 92 height 52
click at [424, 220] on button "e" at bounding box center [424, 223] width 36 height 36
click at [478, 335] on button "x" at bounding box center [474, 324] width 36 height 36
click at [432, 215] on button "e" at bounding box center [424, 223] width 36 height 36
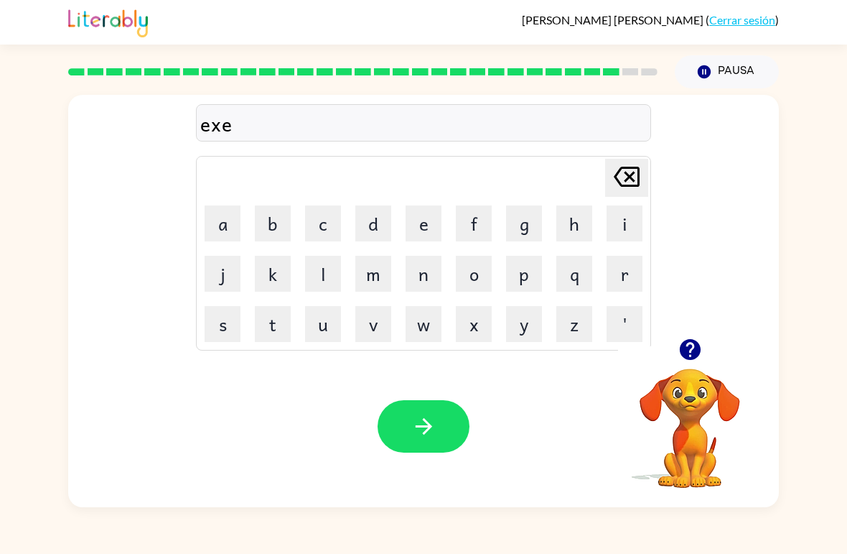
click at [327, 278] on button "l" at bounding box center [323, 274] width 36 height 36
click at [434, 233] on button "e" at bounding box center [424, 223] width 36 height 36
click at [427, 274] on button "n" at bounding box center [424, 274] width 36 height 36
click at [280, 341] on button "t" at bounding box center [273, 324] width 36 height 36
click at [417, 423] on icon "button" at bounding box center [424, 426] width 25 height 25
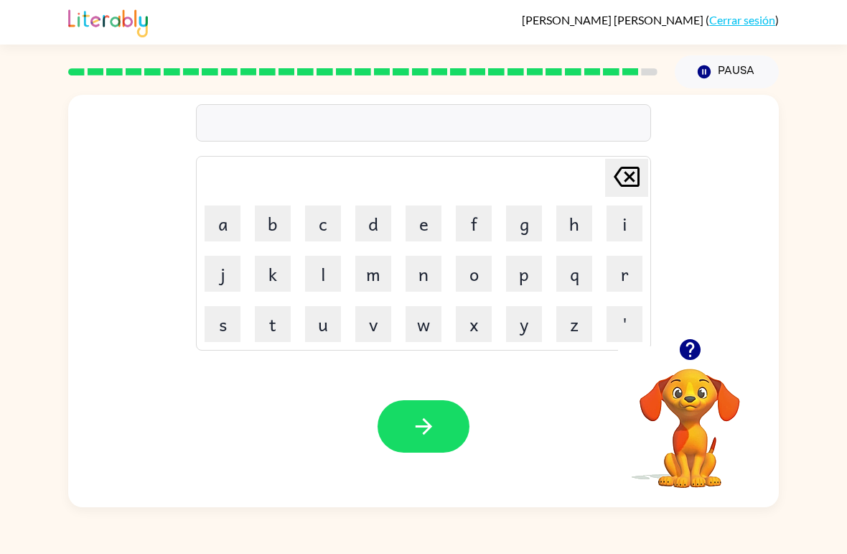
click at [462, 270] on button "o" at bounding box center [474, 274] width 36 height 36
click at [617, 166] on icon "[PERSON_NAME] last character input" at bounding box center [627, 176] width 34 height 34
click at [226, 284] on button "j" at bounding box center [223, 274] width 36 height 36
click at [486, 284] on button "o" at bounding box center [474, 274] width 36 height 36
click at [279, 228] on button "b" at bounding box center [273, 223] width 36 height 36
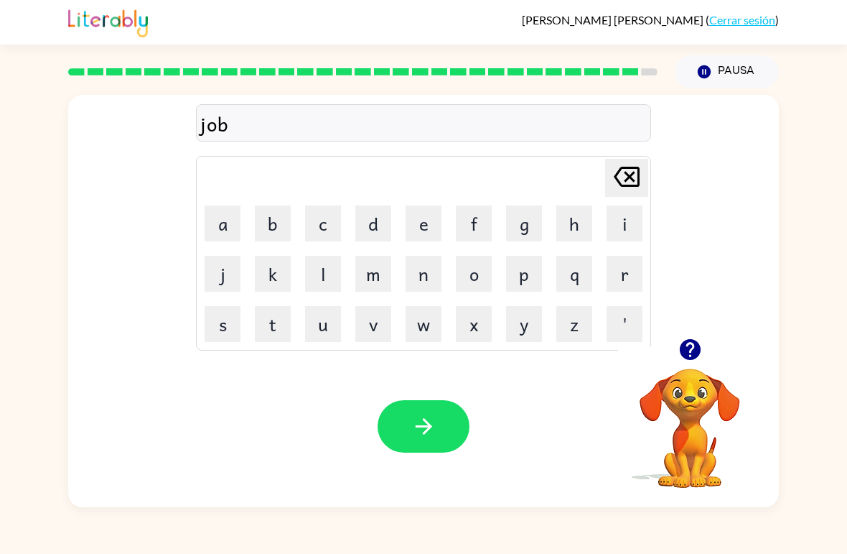
click at [427, 218] on button "e" at bounding box center [424, 223] width 36 height 36
click at [608, 266] on button "r" at bounding box center [625, 274] width 36 height 36
click at [370, 228] on button "d" at bounding box center [374, 223] width 36 height 36
click at [432, 229] on button "e" at bounding box center [424, 223] width 36 height 36
click at [626, 276] on button "r" at bounding box center [625, 274] width 36 height 36
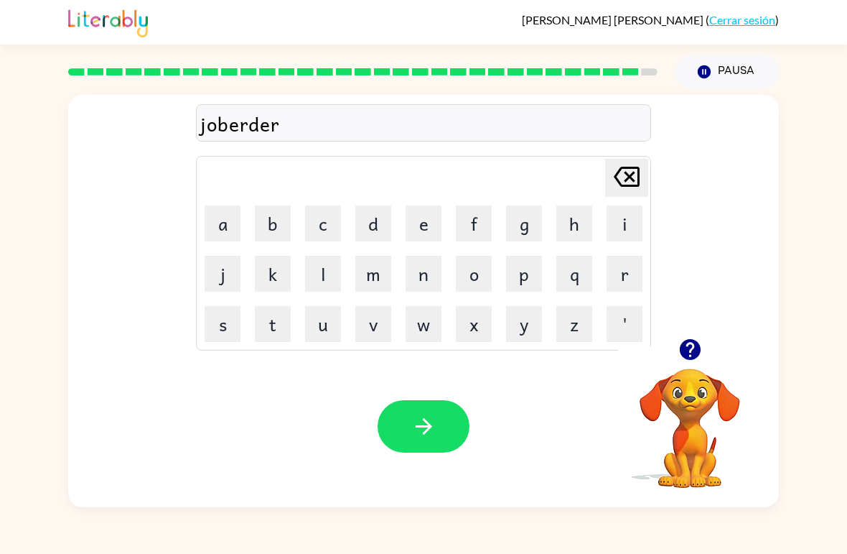
click at [435, 432] on icon "button" at bounding box center [424, 426] width 25 height 25
